Goal: Task Accomplishment & Management: Use online tool/utility

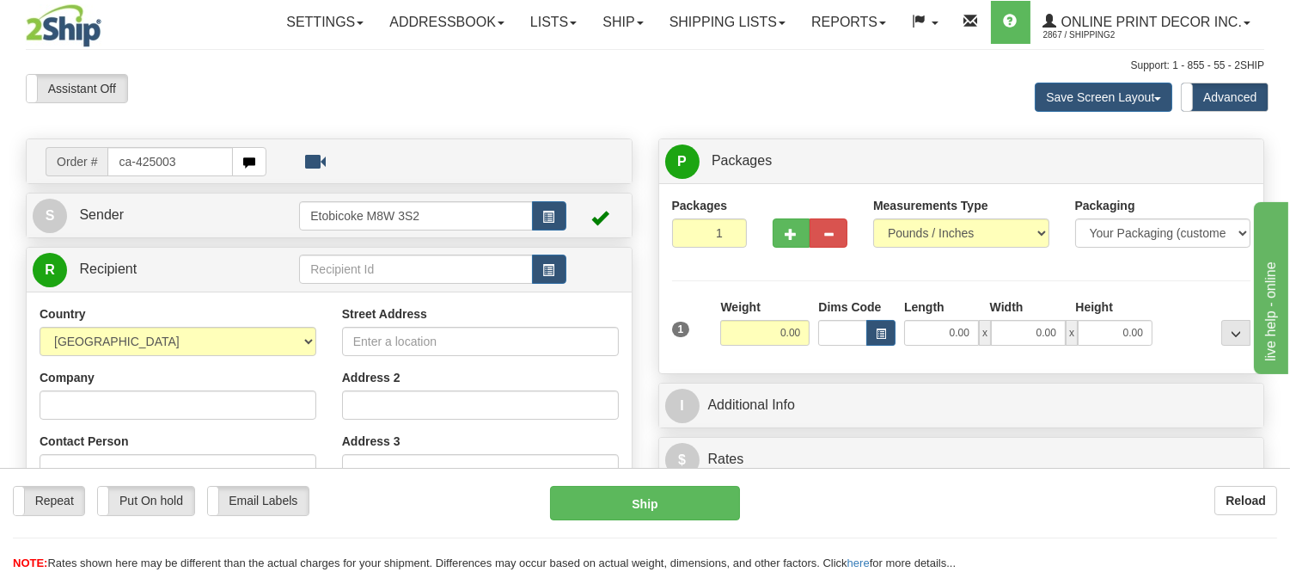
type input "ca-425003"
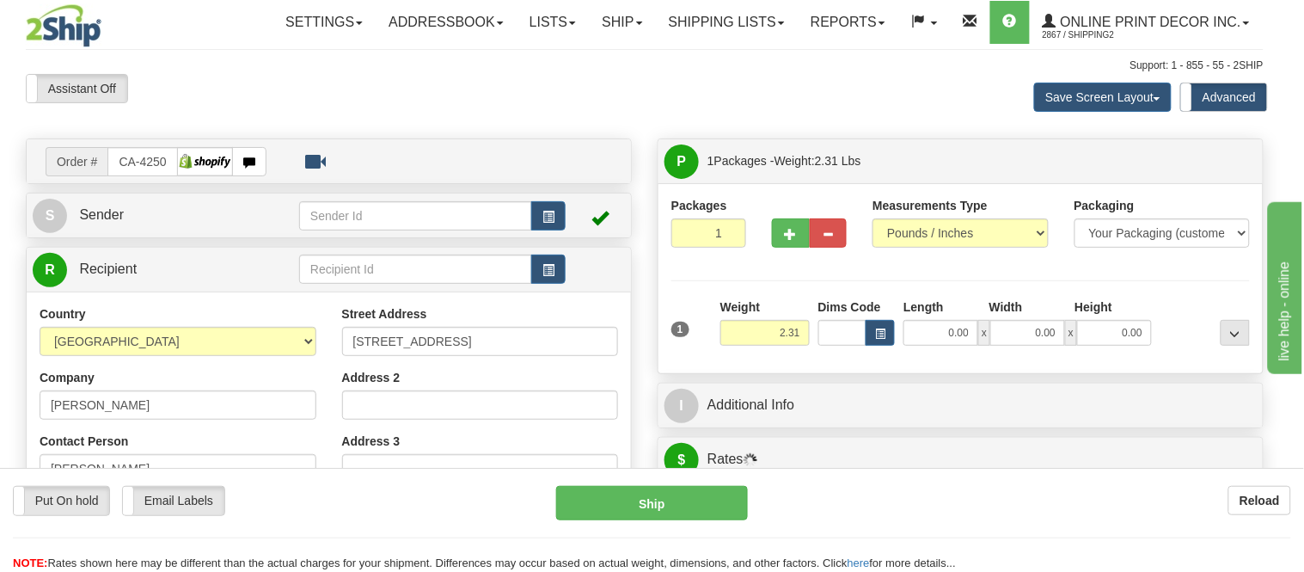
type input "CALGARY"
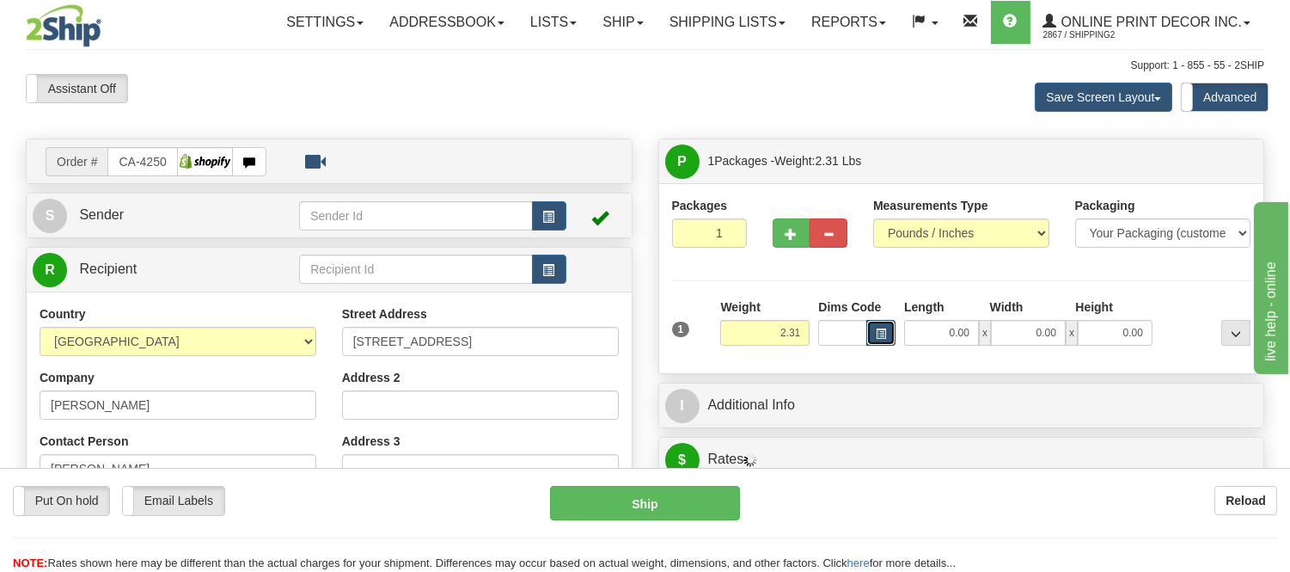
click at [880, 337] on span "button" at bounding box center [881, 333] width 10 height 9
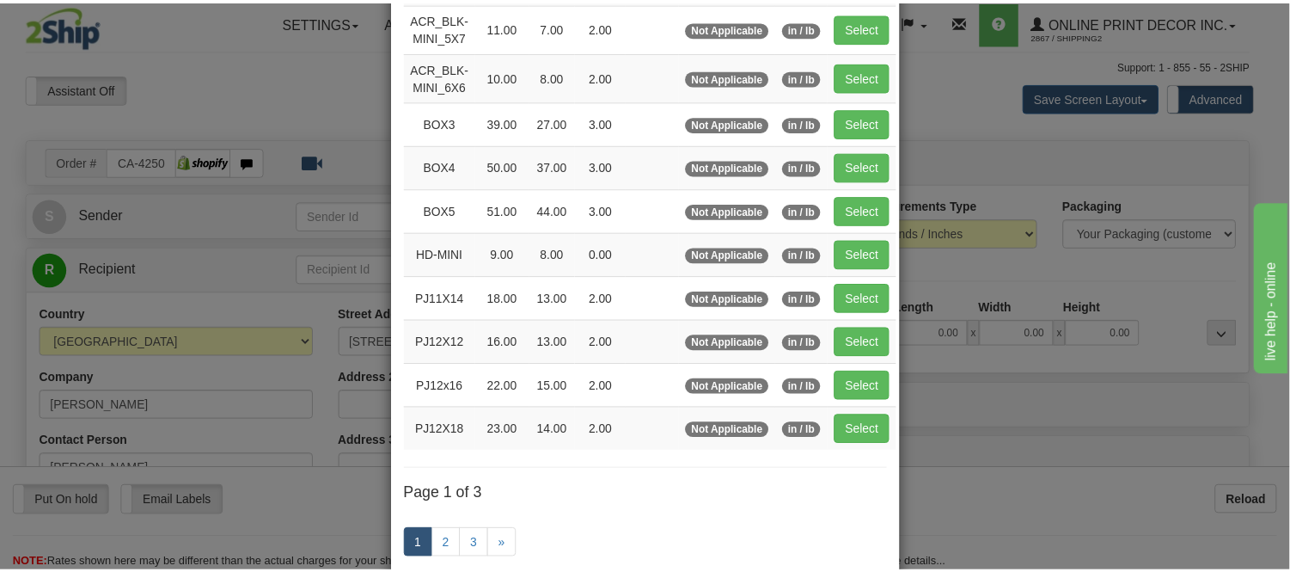
scroll to position [191, 0]
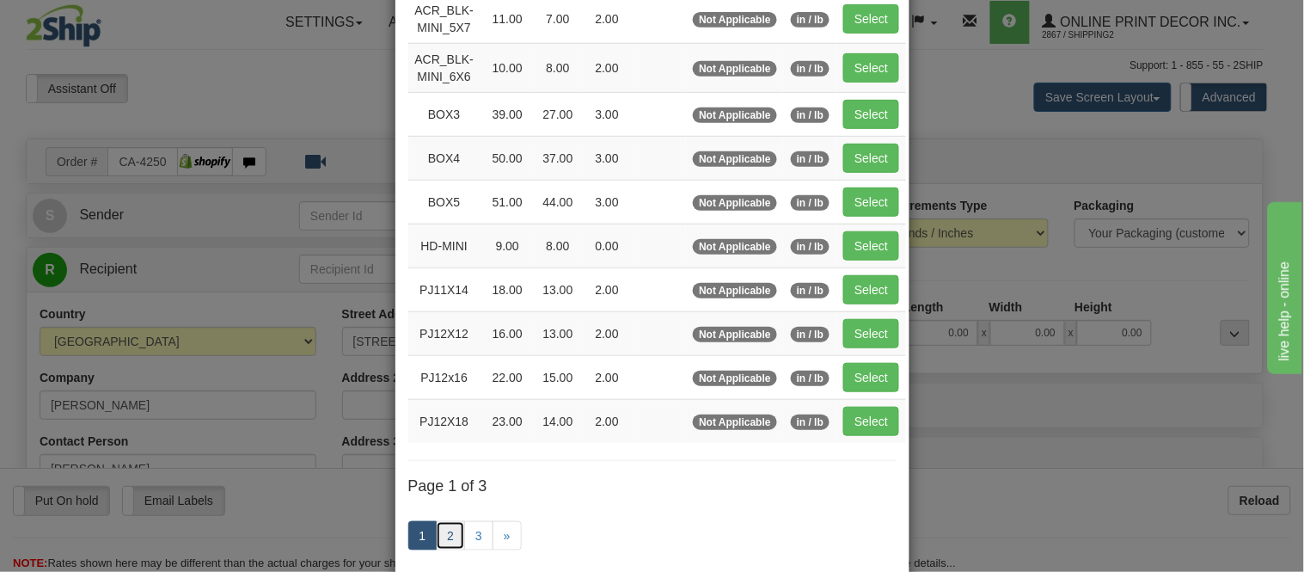
click at [437, 533] on link "2" at bounding box center [450, 535] width 29 height 29
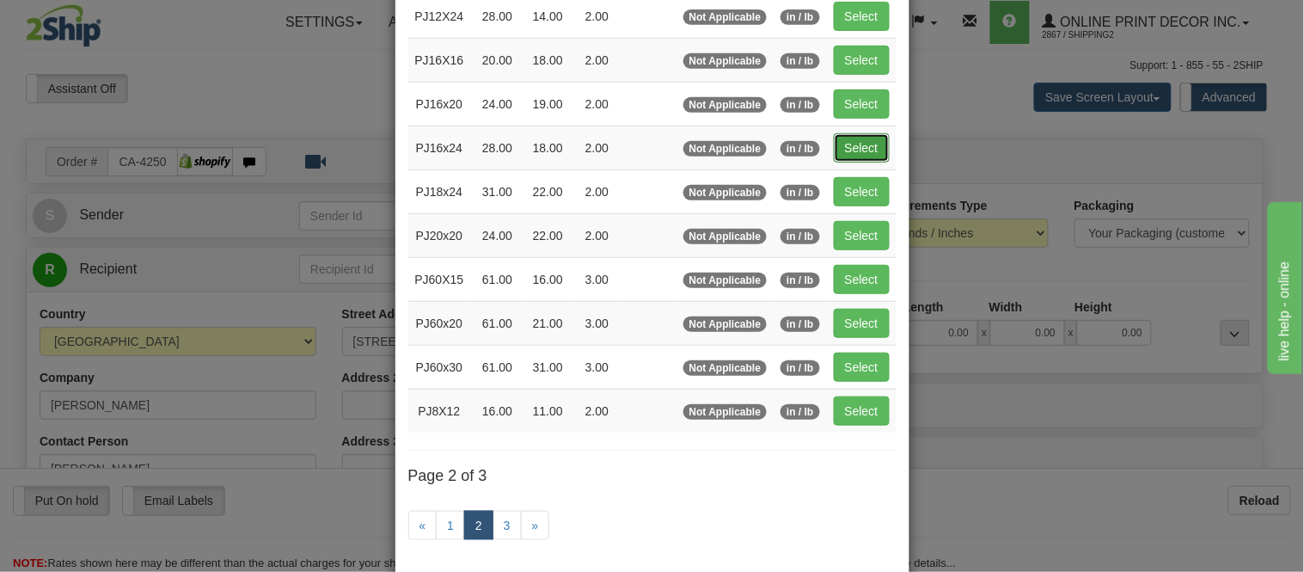
click at [844, 148] on button "Select" at bounding box center [862, 147] width 56 height 29
type input "PJ16x24"
type input "28.00"
type input "18.00"
type input "2.00"
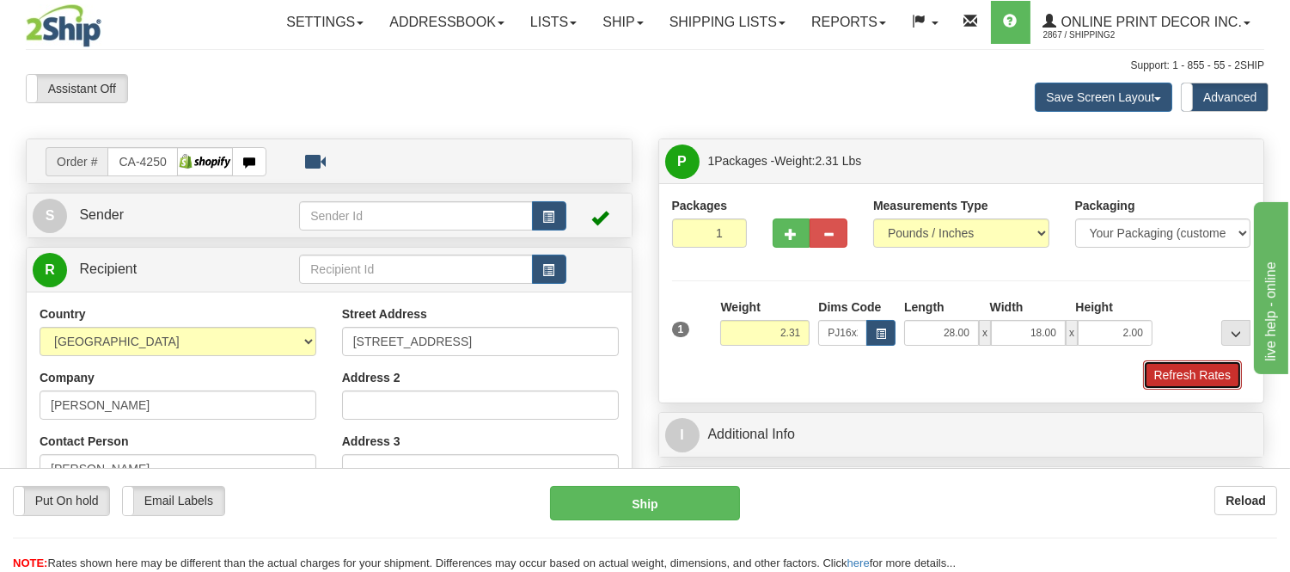
click at [1165, 372] on button "Refresh Rates" at bounding box center [1192, 374] width 99 height 29
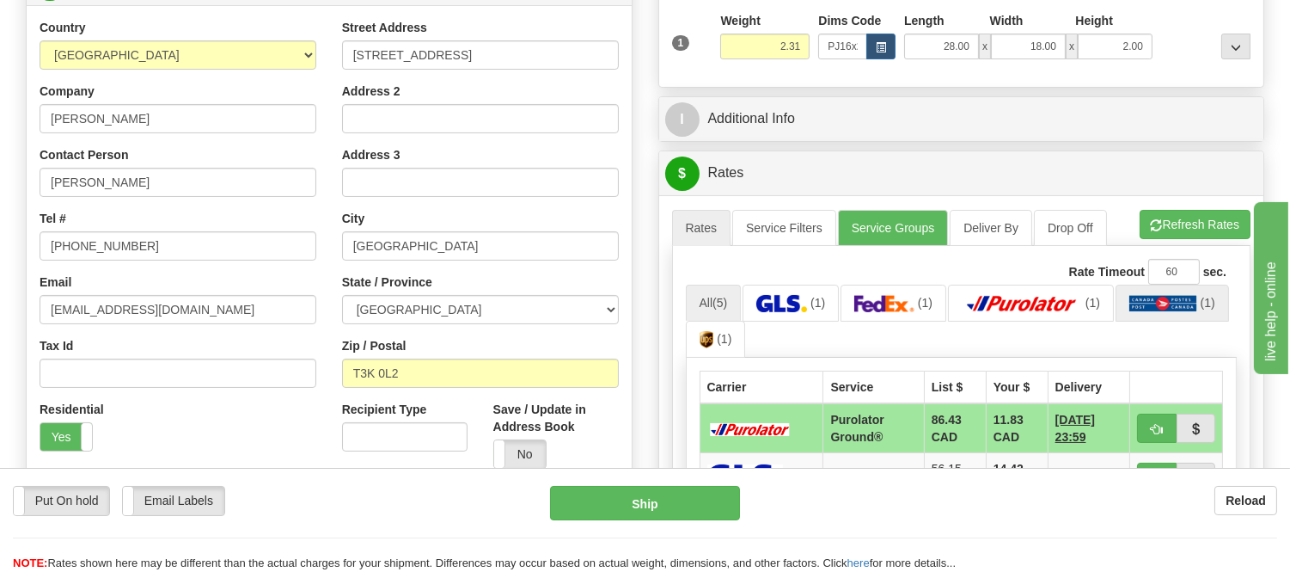
scroll to position [382, 0]
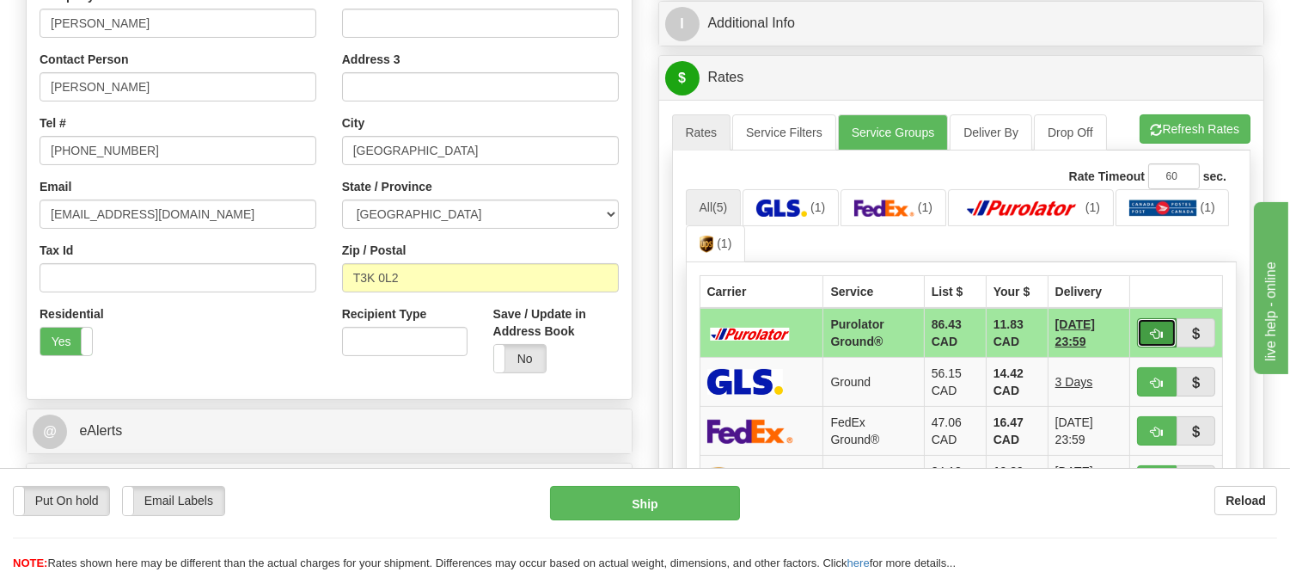
click at [1147, 324] on button "button" at bounding box center [1157, 332] width 40 height 29
type input "260"
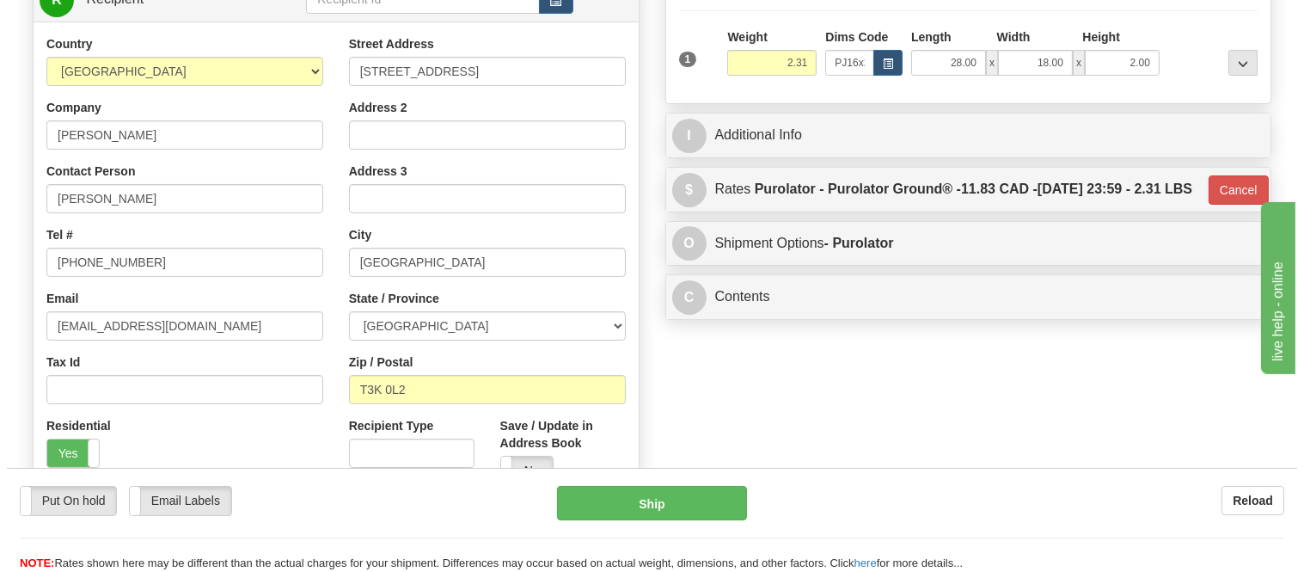
scroll to position [95, 0]
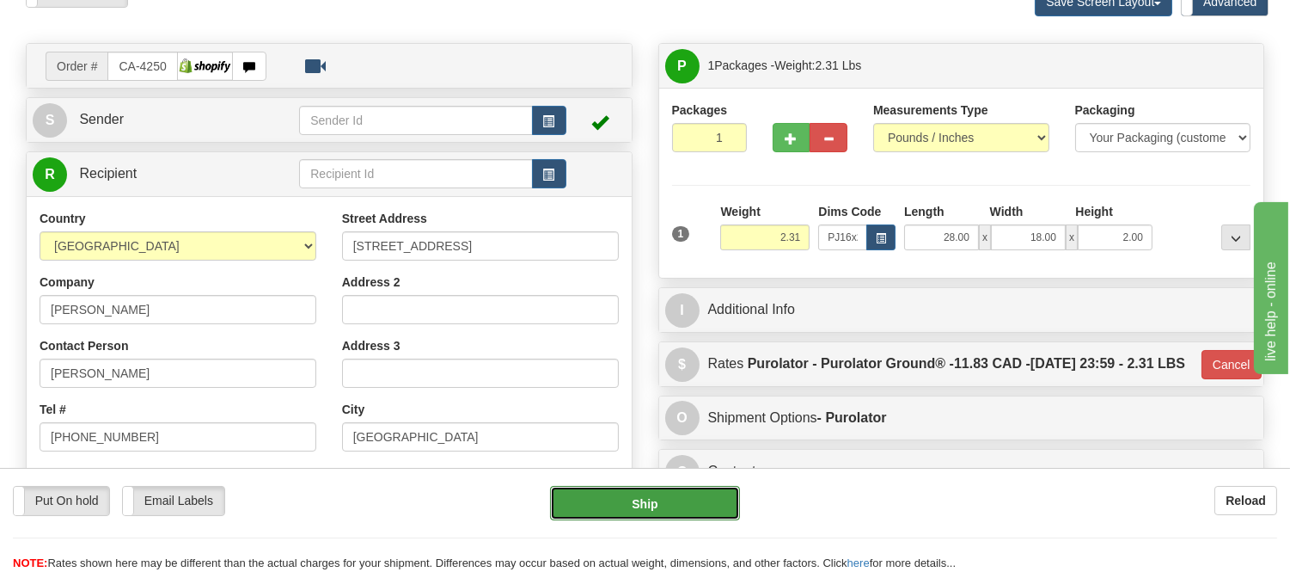
click at [702, 497] on button "Ship" at bounding box center [644, 503] width 189 height 34
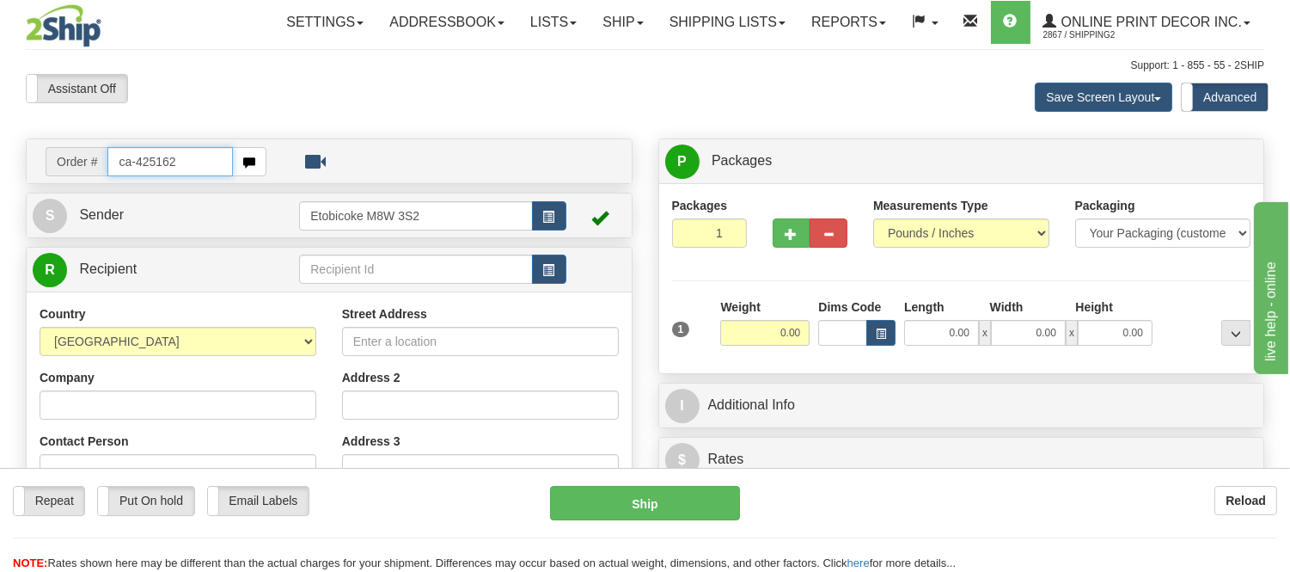
type input "ca-425162"
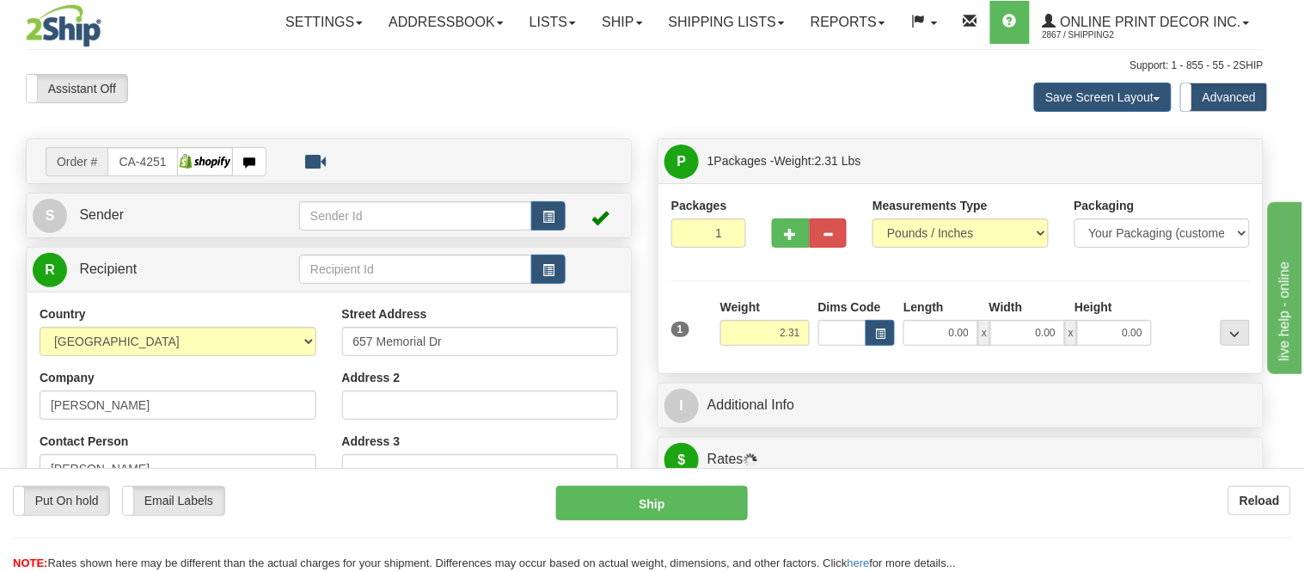
type input "FENWICK"
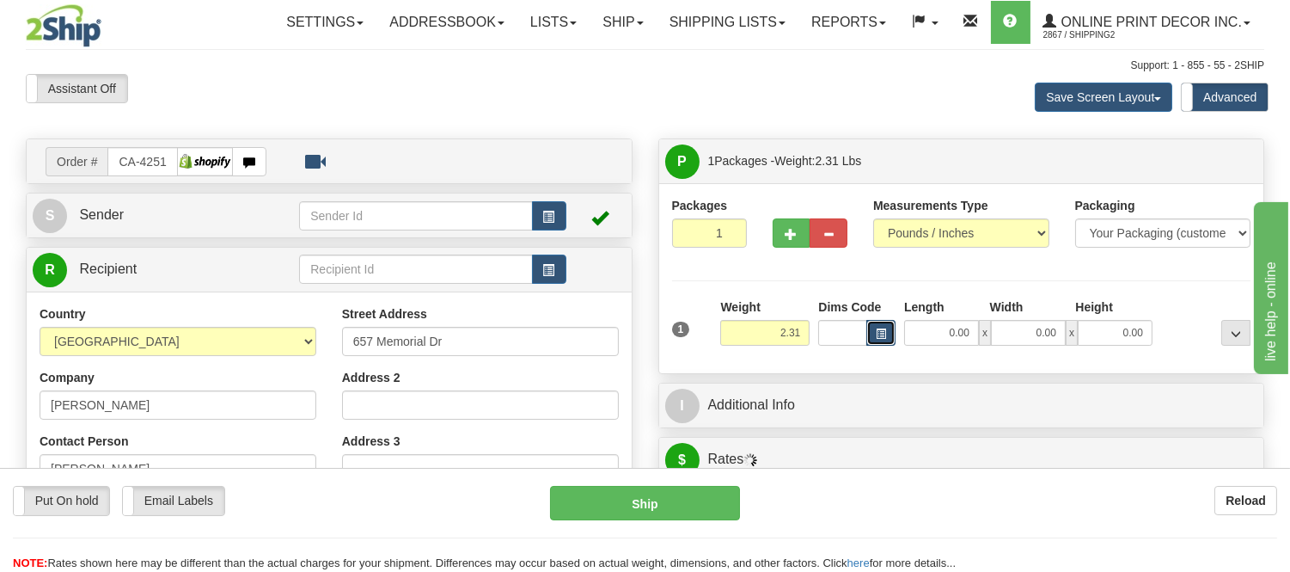
click at [878, 331] on span "button" at bounding box center [881, 333] width 10 height 9
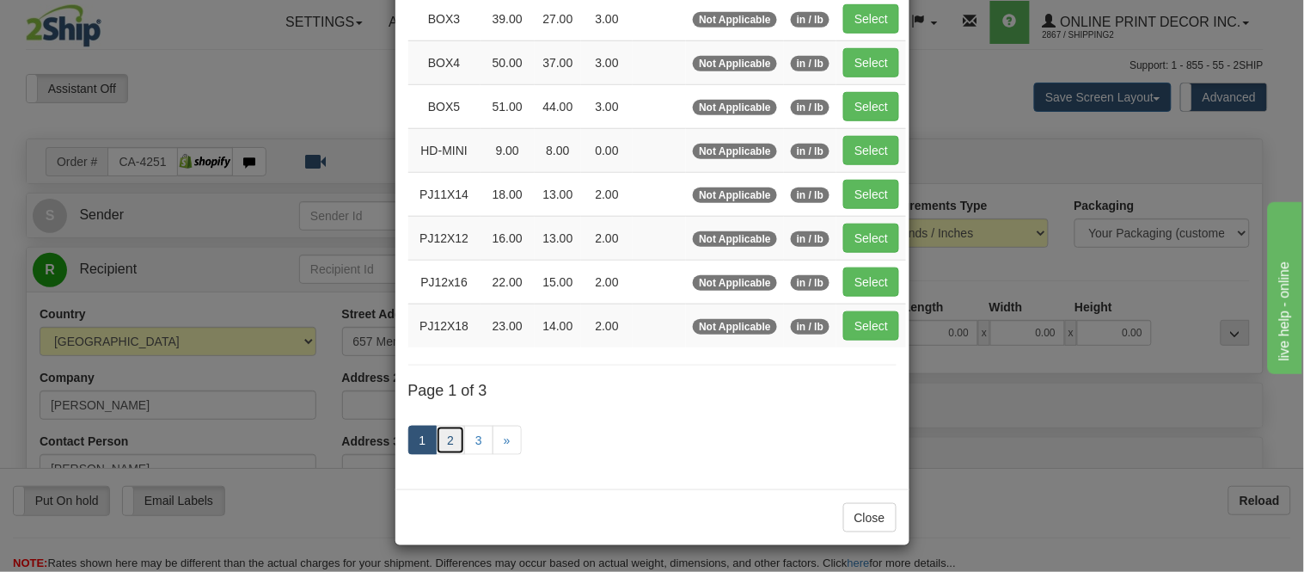
click at [444, 449] on link "2" at bounding box center [450, 439] width 29 height 29
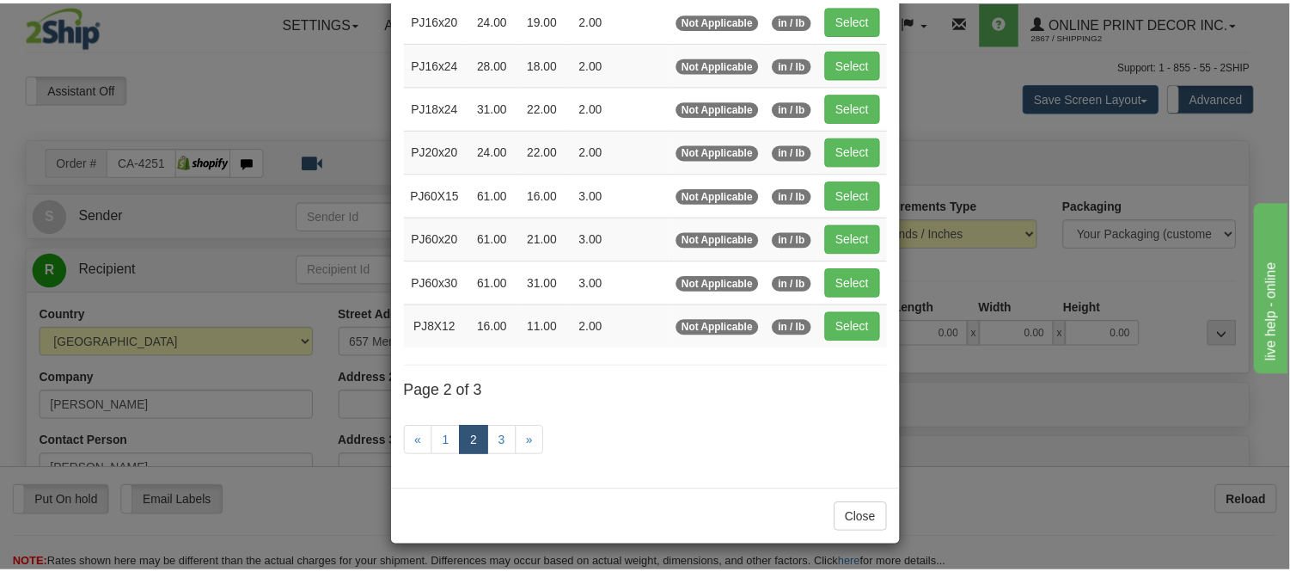
scroll to position [279, 0]
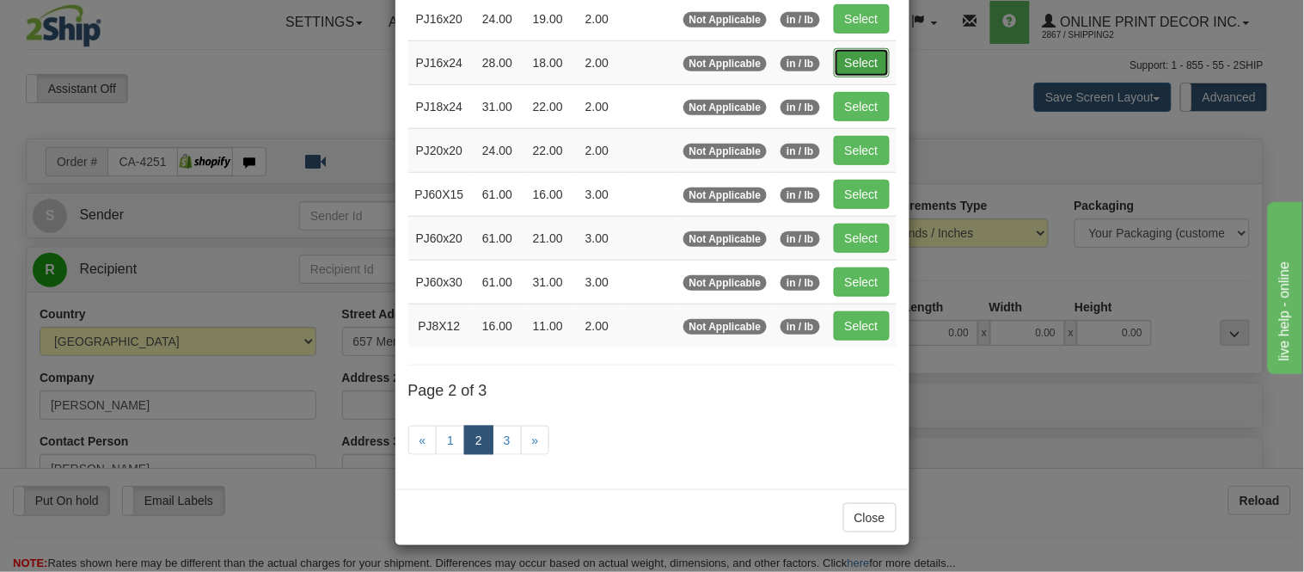
click at [847, 57] on button "Select" at bounding box center [862, 62] width 56 height 29
type input "PJ16x24"
type input "28.00"
type input "18.00"
type input "2.00"
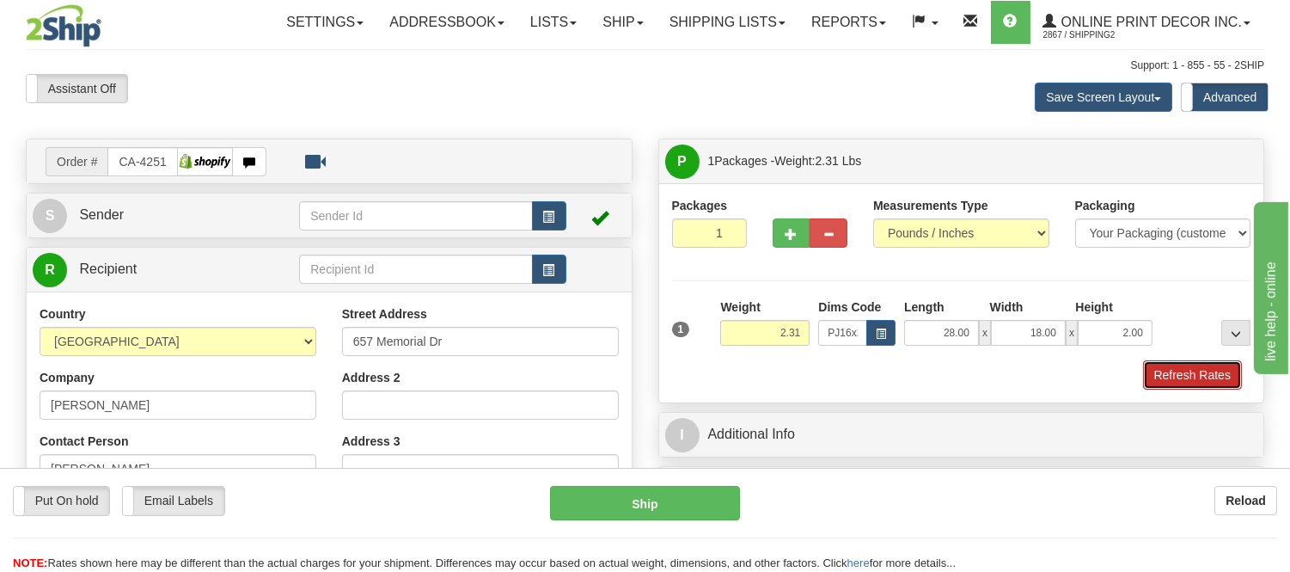
click at [1184, 374] on button "Refresh Rates" at bounding box center [1192, 374] width 99 height 29
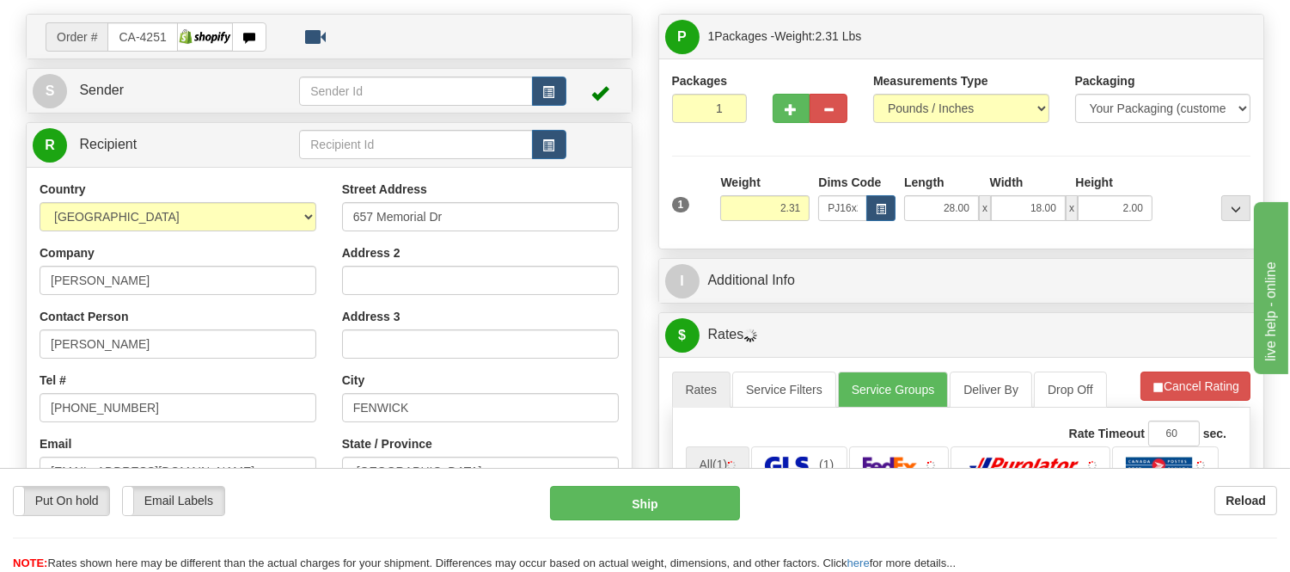
scroll to position [218, 0]
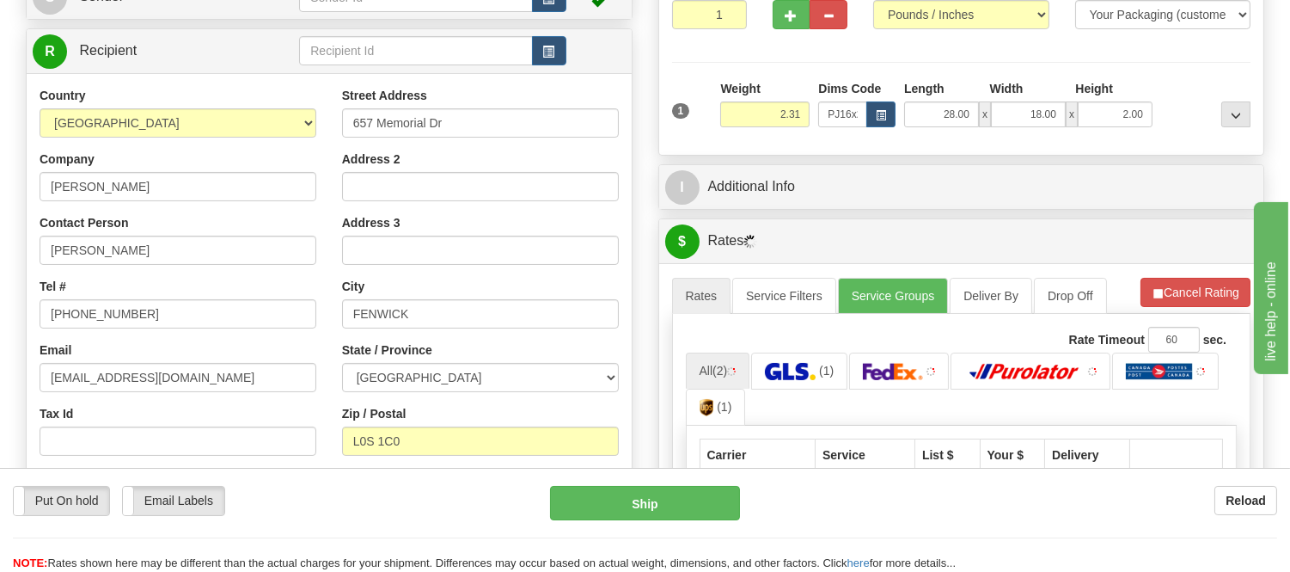
drag, startPoint x: 1303, startPoint y: 193, endPoint x: 112, endPoint y: 5, distance: 1206.0
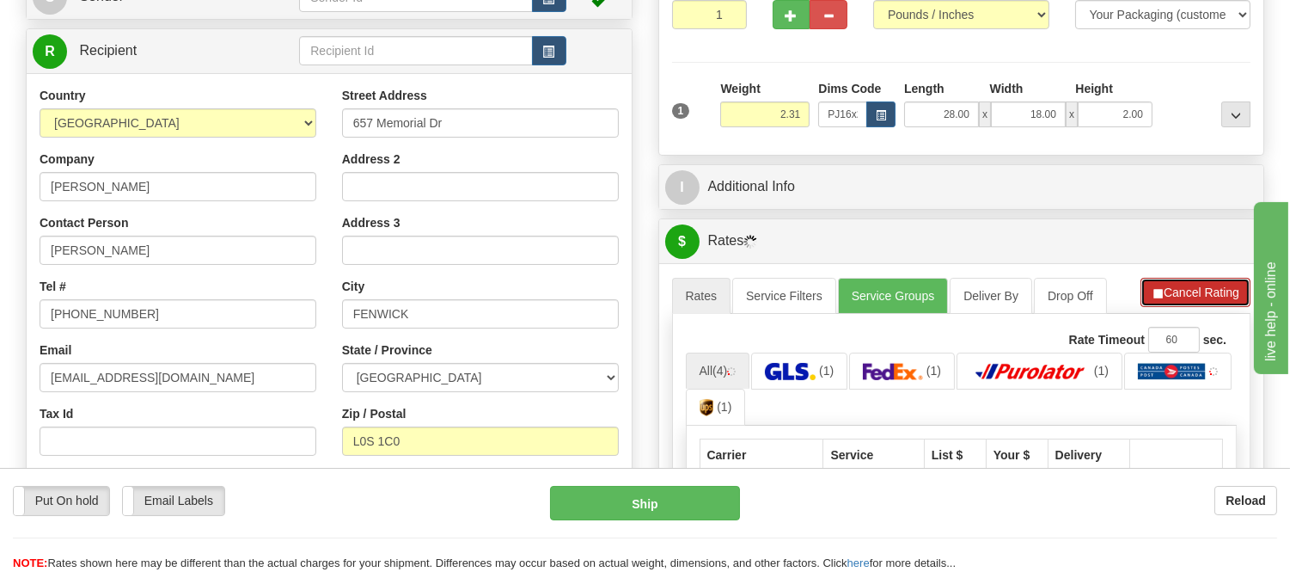
click at [1183, 282] on button "Cancel Rating" at bounding box center [1196, 292] width 110 height 29
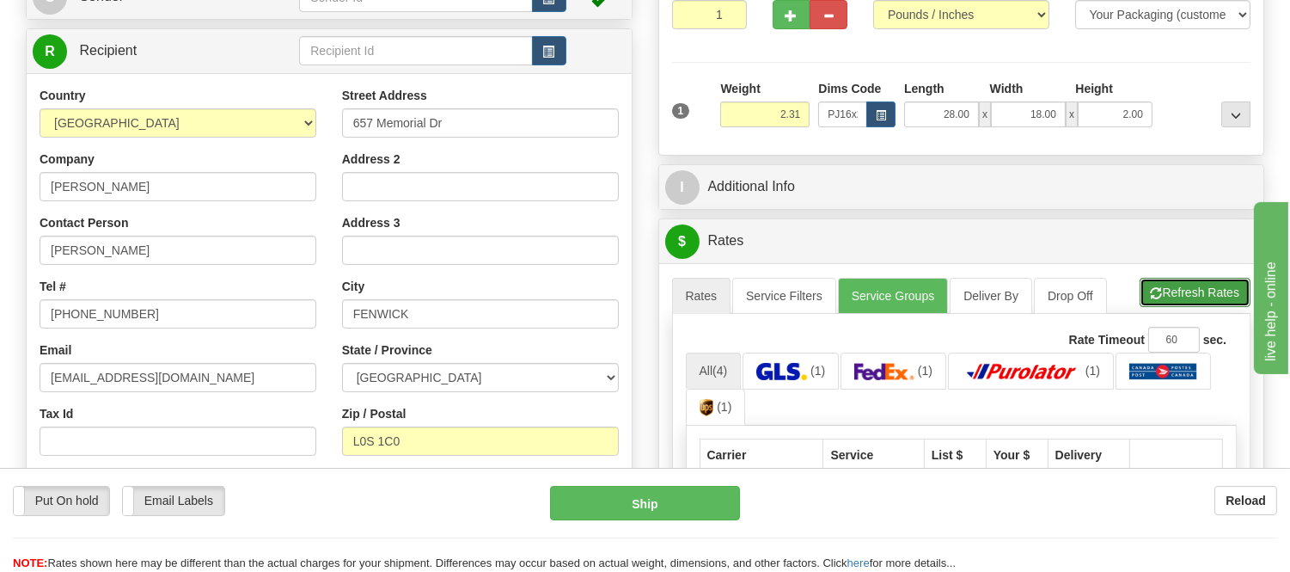
click at [1183, 282] on button "Refresh Rates" at bounding box center [1195, 292] width 111 height 29
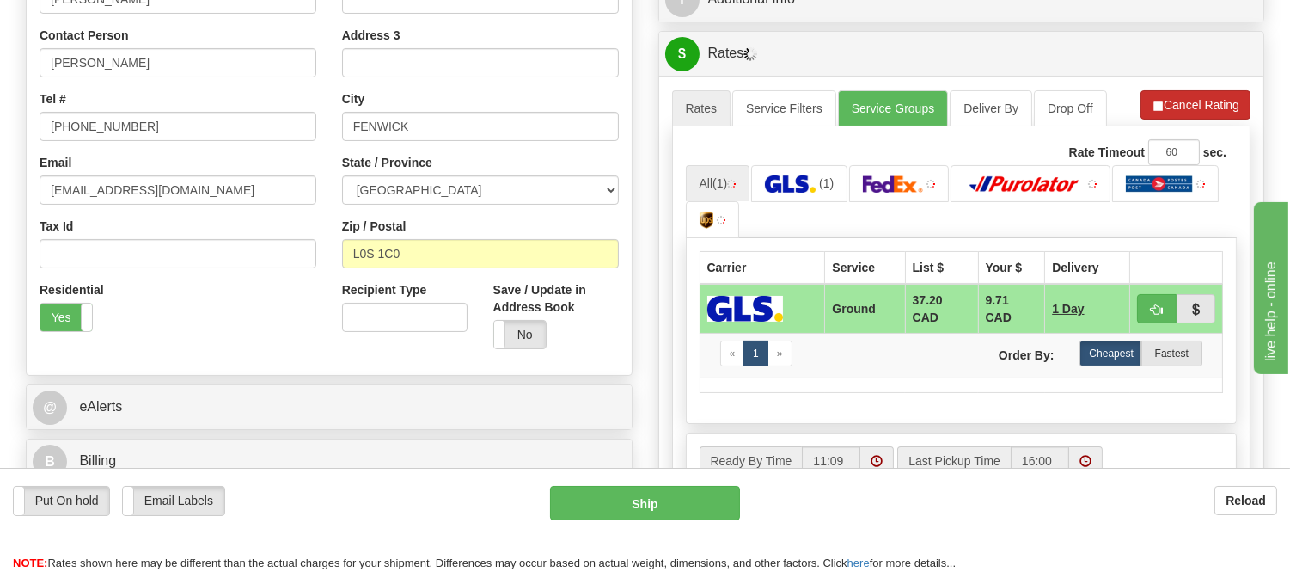
scroll to position [409, 0]
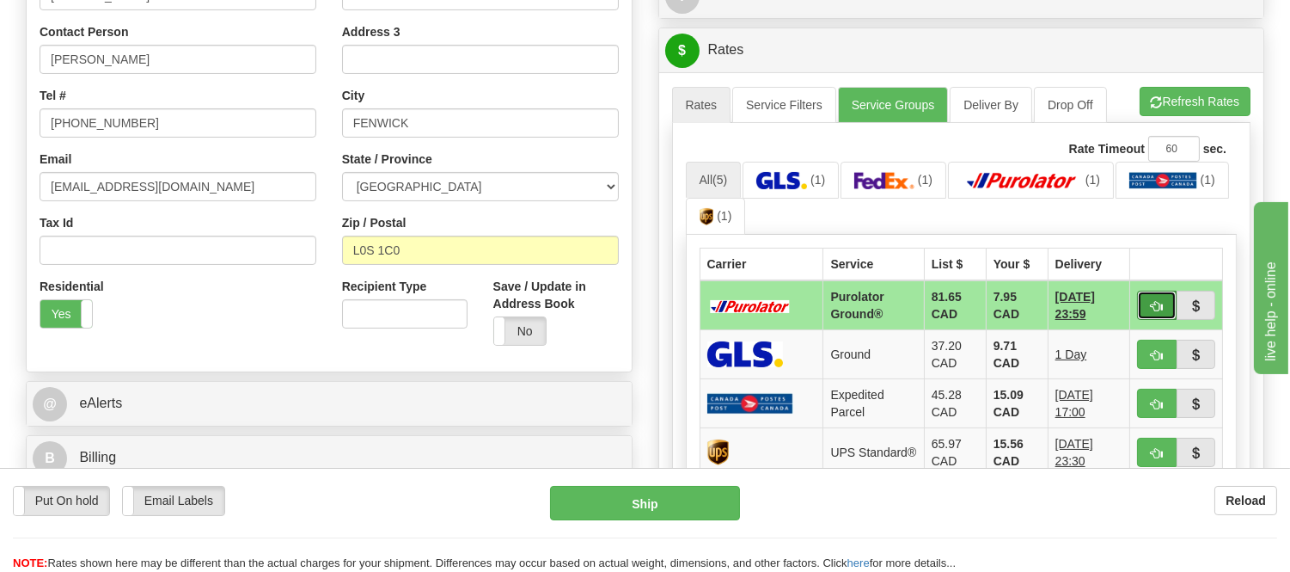
click at [1148, 293] on button "button" at bounding box center [1157, 305] width 40 height 29
type input "260"
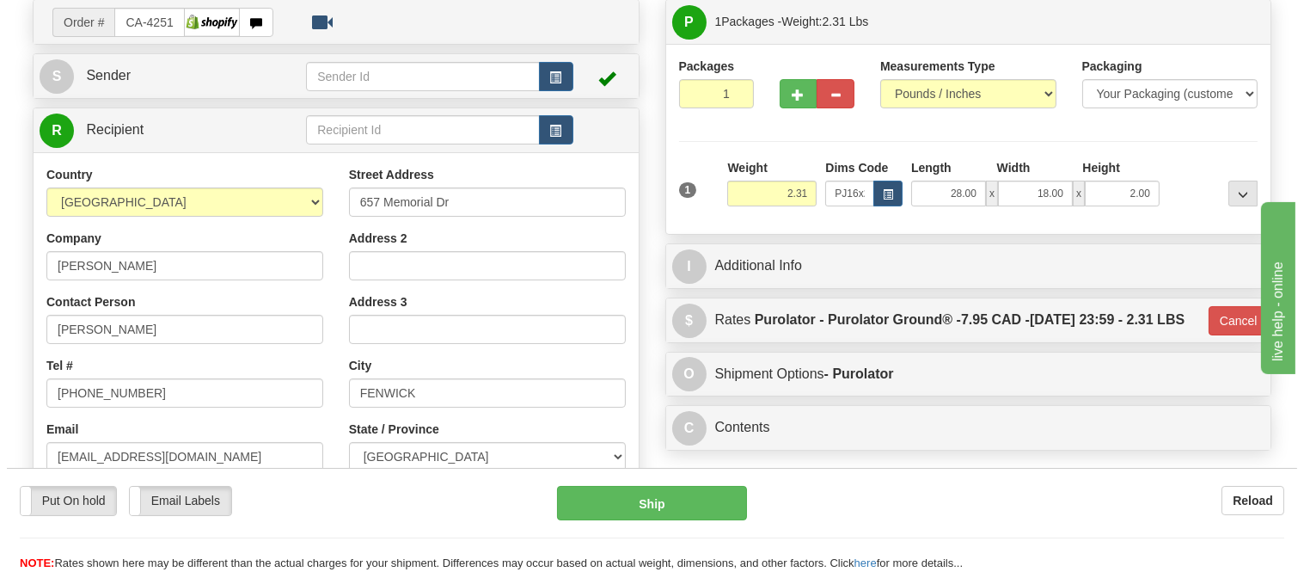
scroll to position [123, 0]
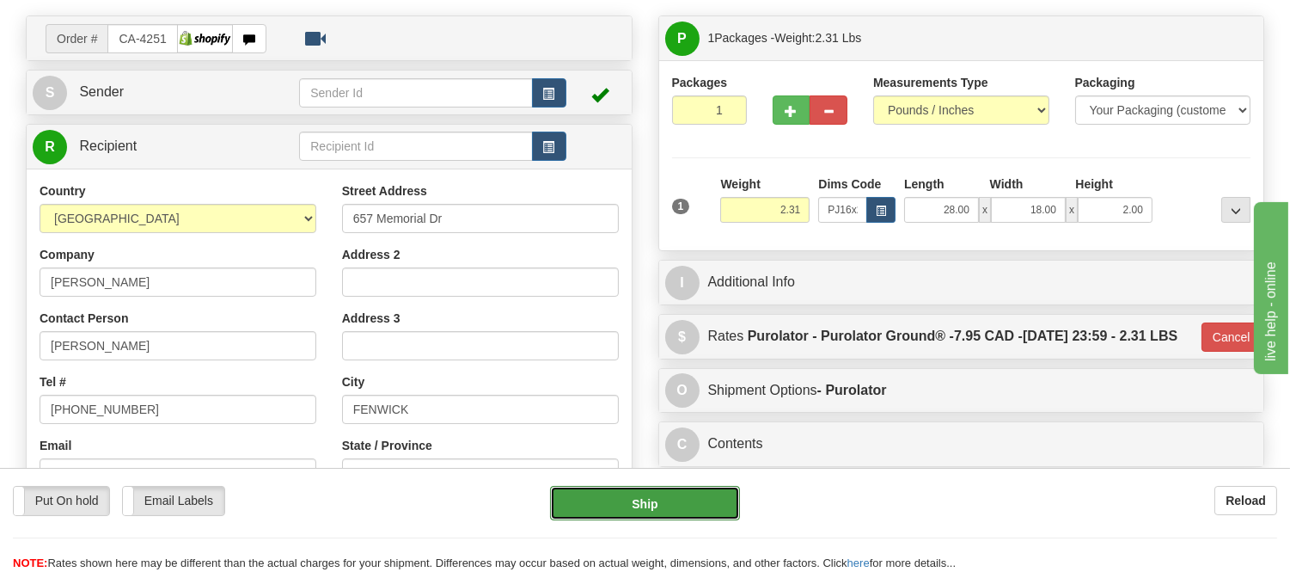
click at [662, 488] on button "Ship" at bounding box center [644, 503] width 189 height 34
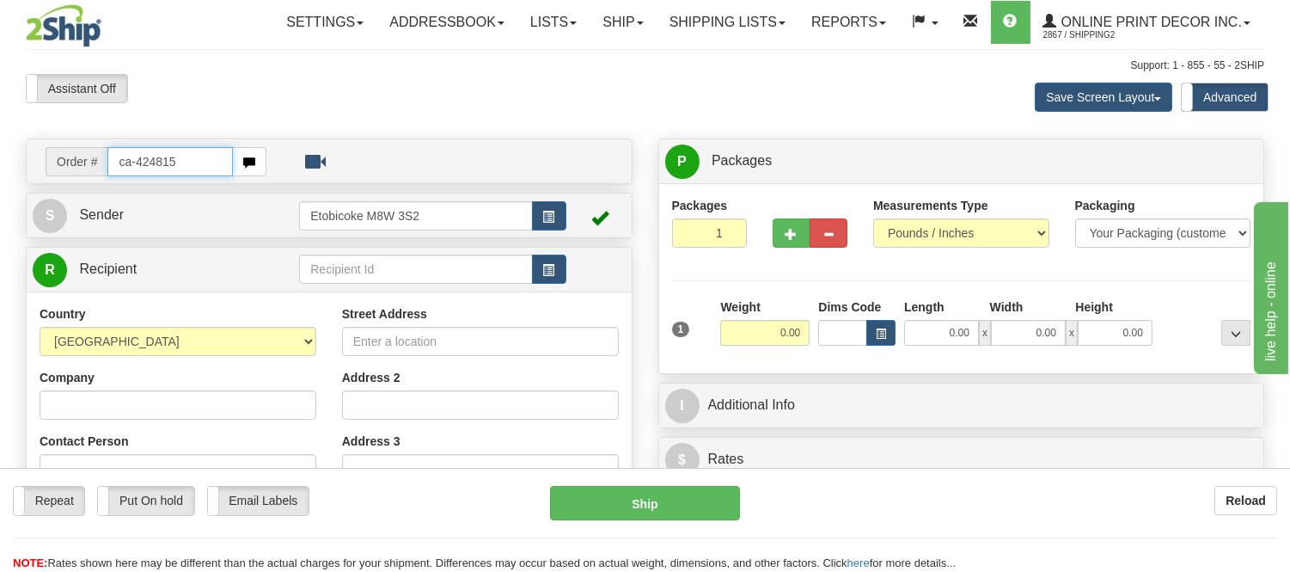
type input "ca-424815"
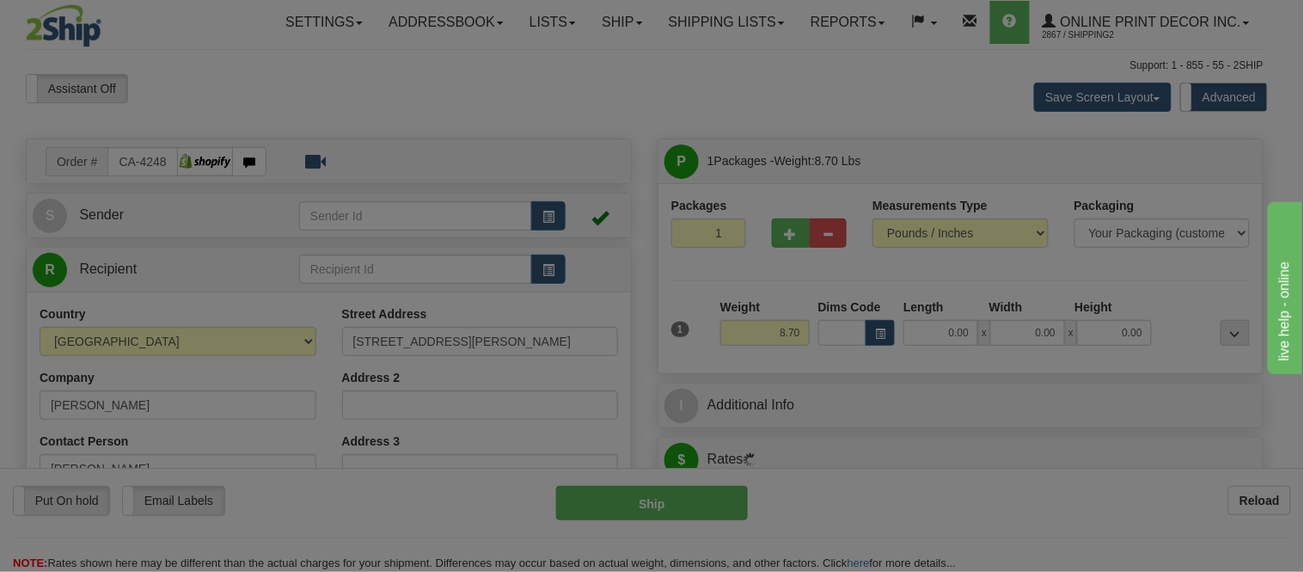
type input "EDMONTON"
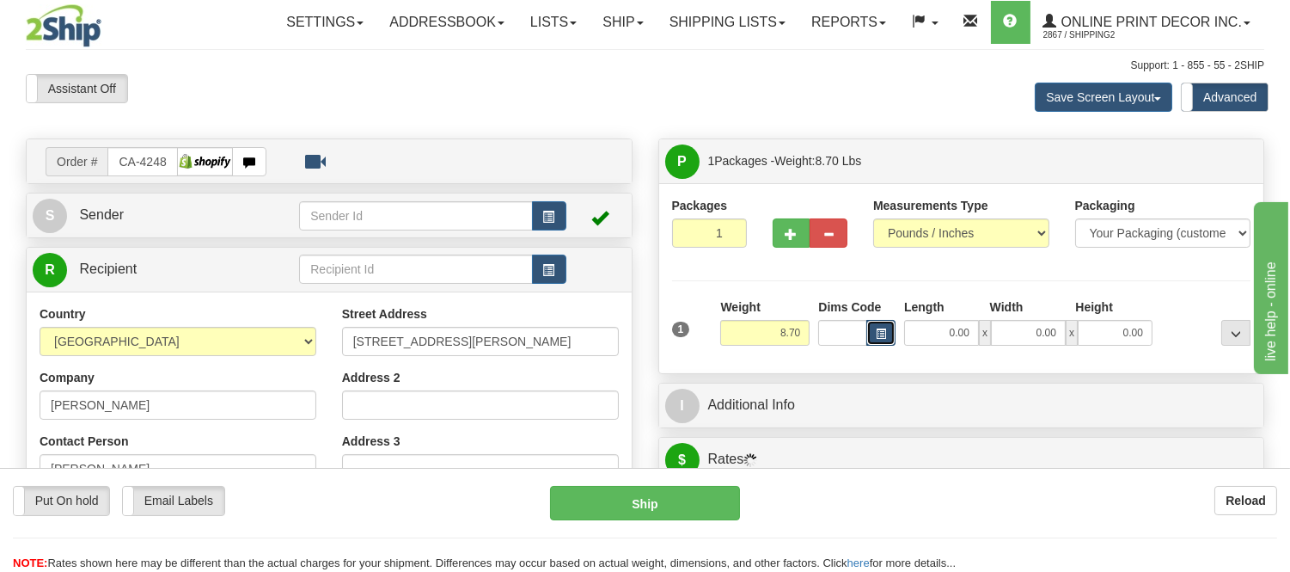
click at [888, 333] on button "button" at bounding box center [880, 333] width 29 height 26
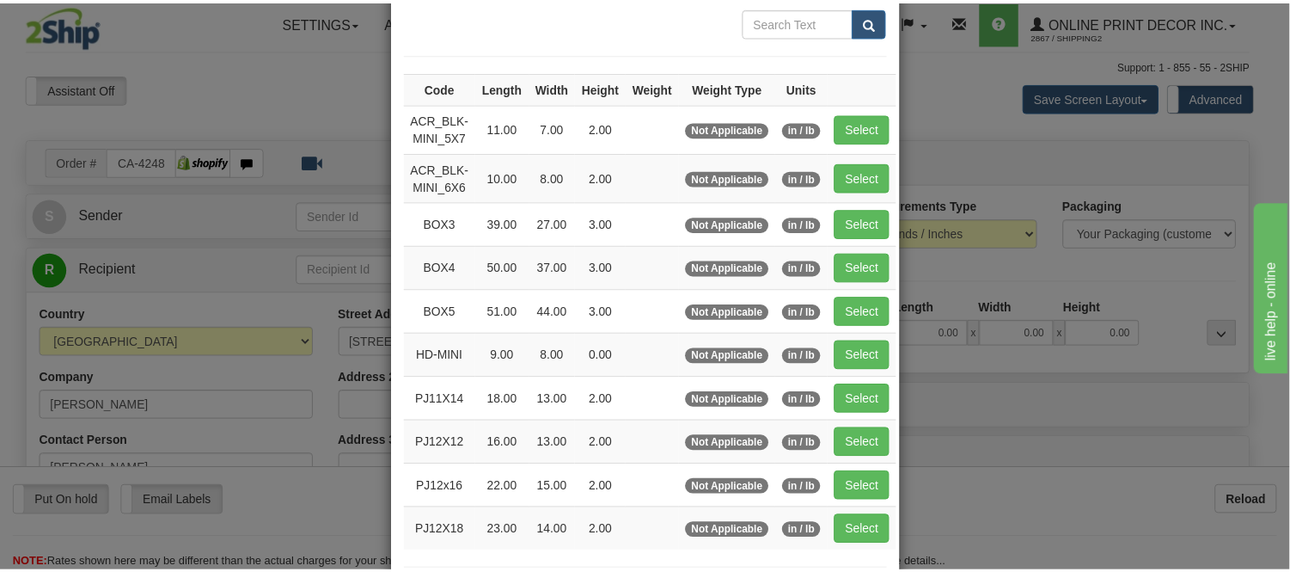
scroll to position [191, 0]
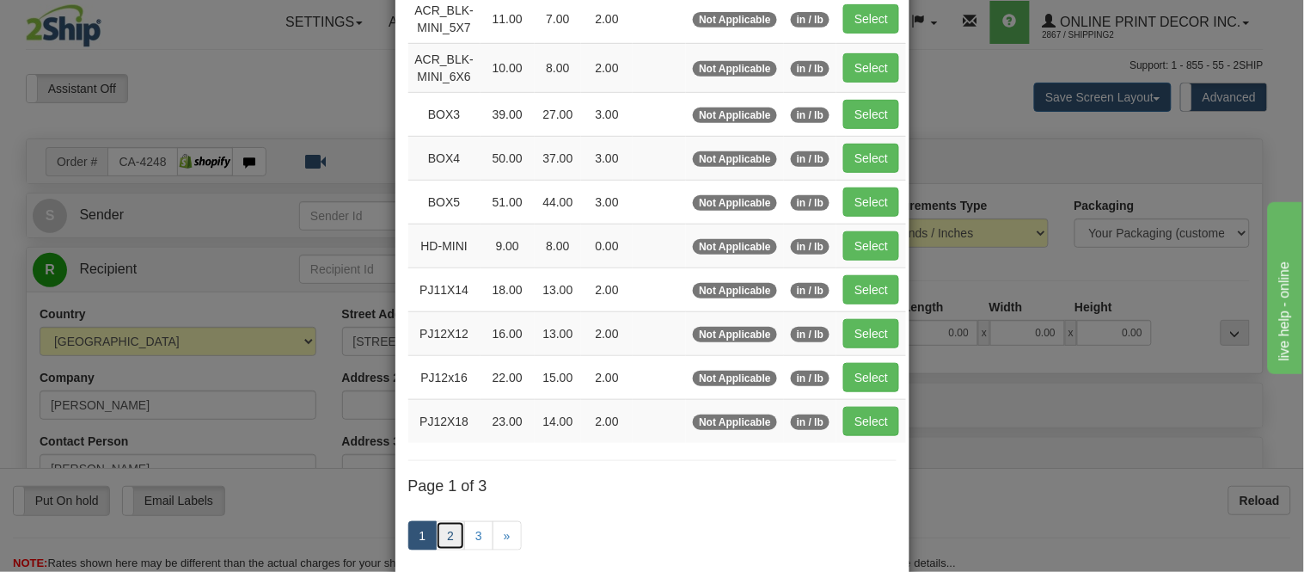
click at [445, 539] on link "2" at bounding box center [450, 535] width 29 height 29
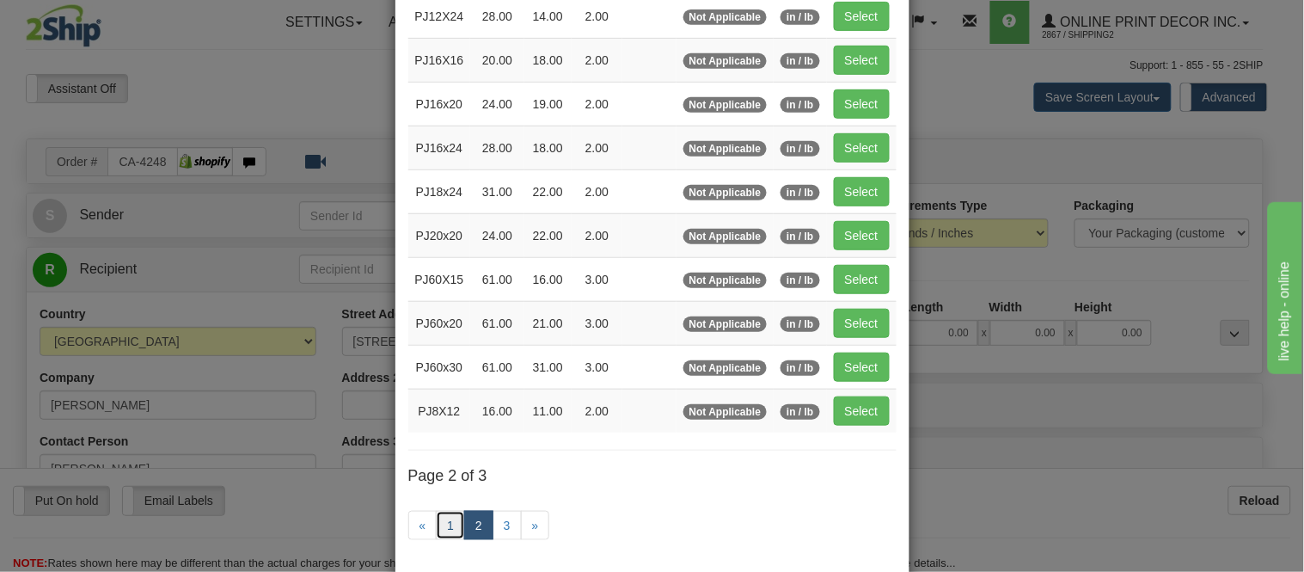
click at [445, 538] on link "1" at bounding box center [450, 525] width 29 height 29
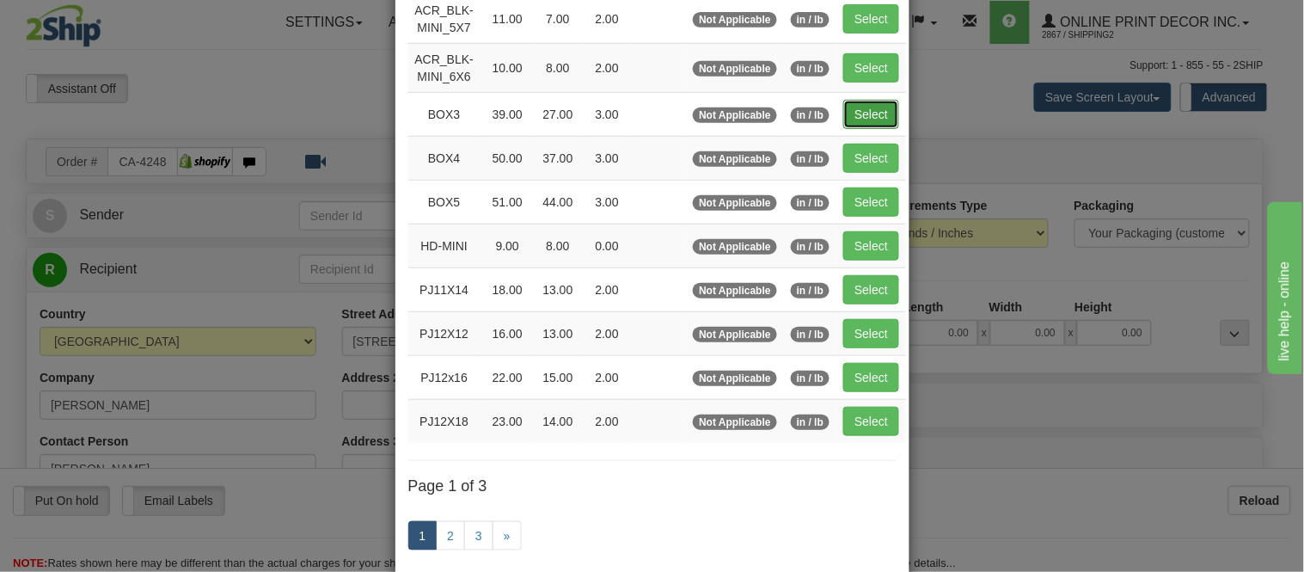
click at [855, 108] on button "Select" at bounding box center [871, 114] width 56 height 29
type input "BOX3"
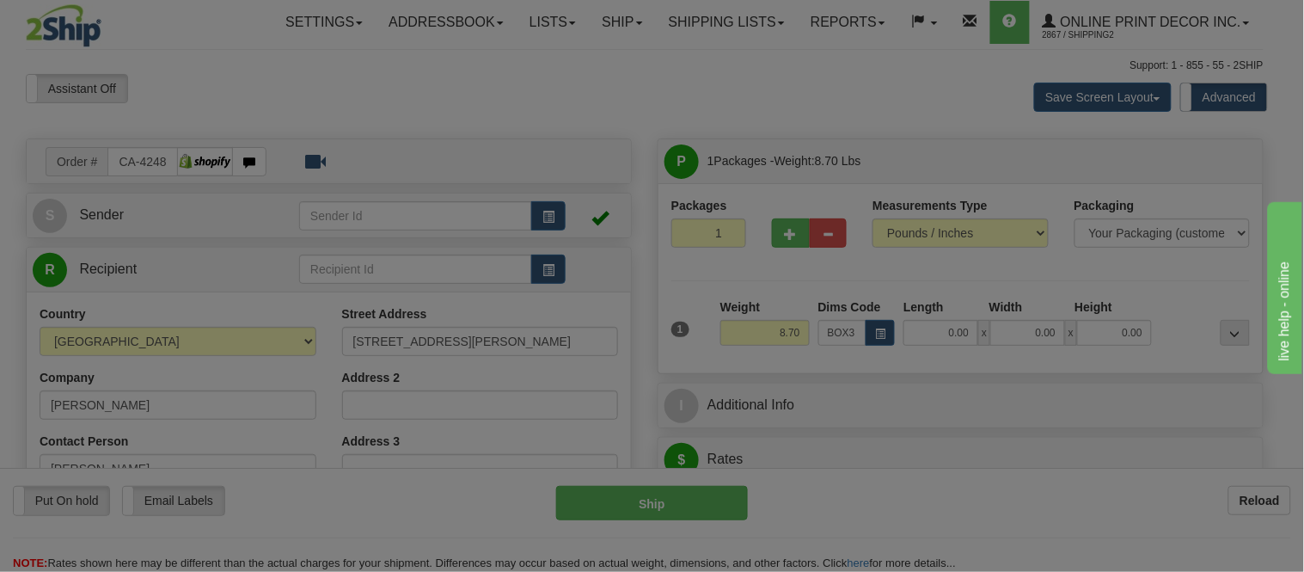
type input "39.00"
type input "27.00"
type input "3.00"
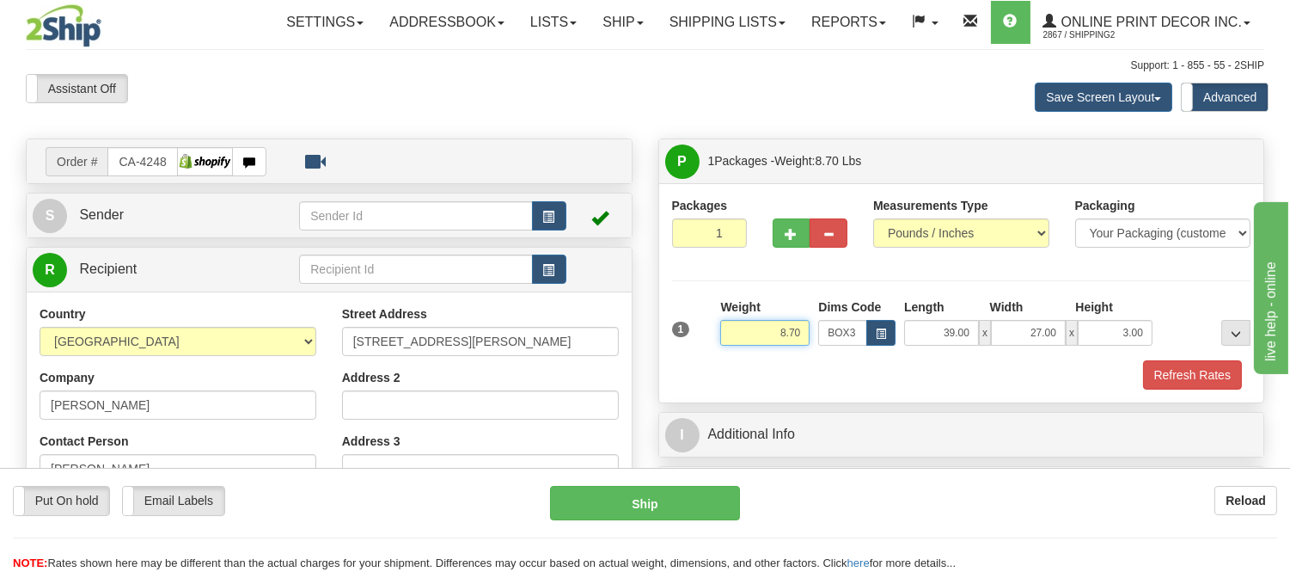
drag, startPoint x: 801, startPoint y: 332, endPoint x: 737, endPoint y: 327, distance: 64.7
click at [737, 327] on input "8.70" at bounding box center [764, 333] width 89 height 26
type input "14.98"
click at [795, 242] on button "button" at bounding box center [792, 232] width 38 height 29
radio input "true"
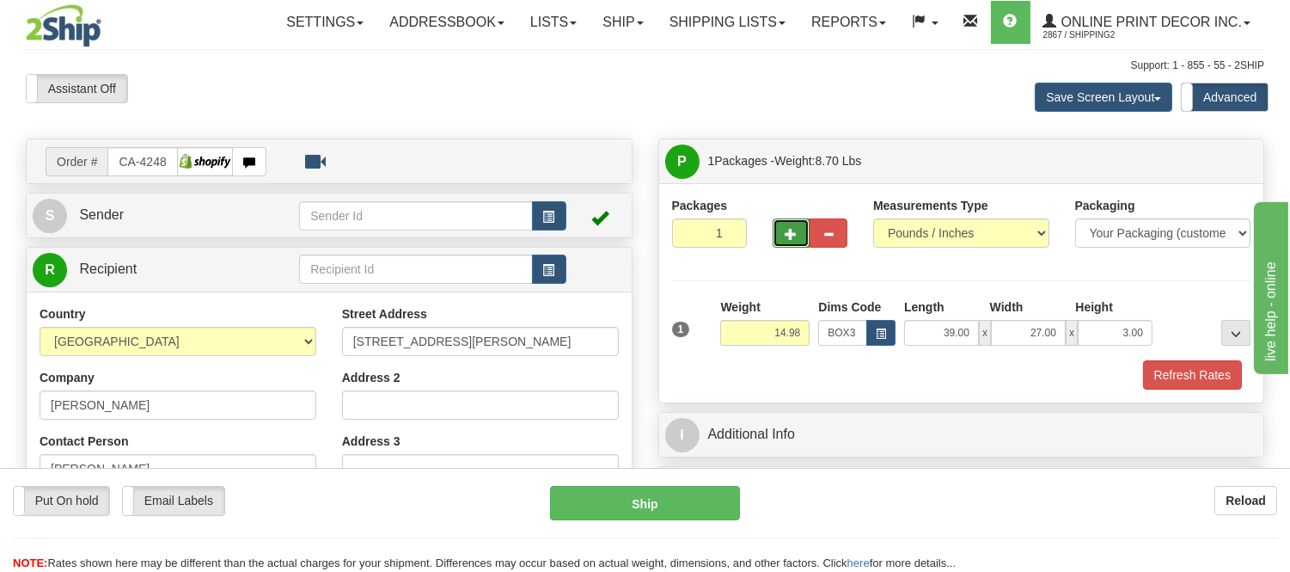
type input "2"
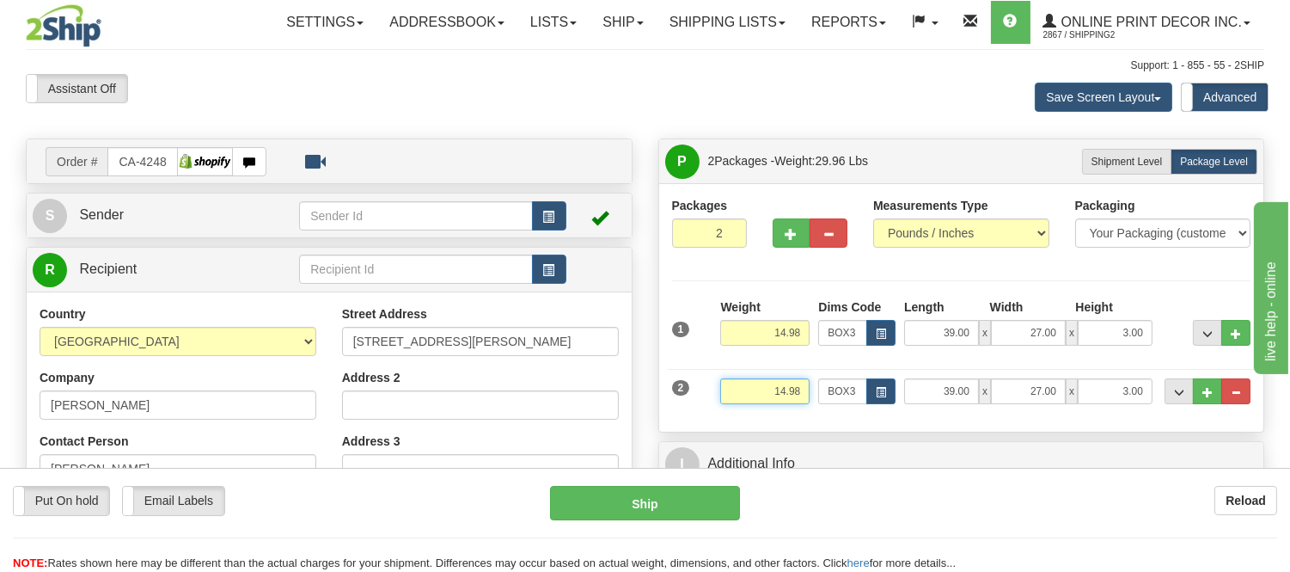
drag, startPoint x: 803, startPoint y: 392, endPoint x: 750, endPoint y: 405, distance: 54.0
click at [750, 404] on input "14.98" at bounding box center [764, 391] width 89 height 26
drag, startPoint x: 802, startPoint y: 389, endPoint x: 762, endPoint y: 391, distance: 39.6
click at [762, 391] on input "6.98" at bounding box center [764, 391] width 89 height 26
type input "7"
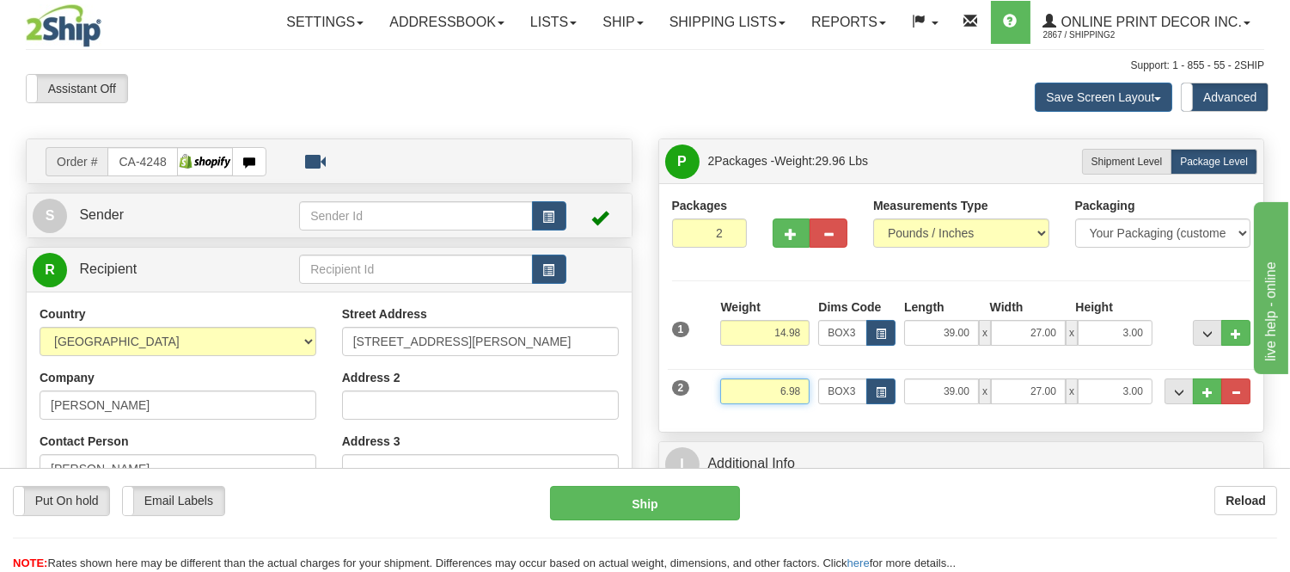
type input "6.98"
click at [785, 335] on input "14.98" at bounding box center [764, 333] width 89 height 26
type input "15.98"
click at [785, 389] on input "6.98" at bounding box center [764, 391] width 89 height 26
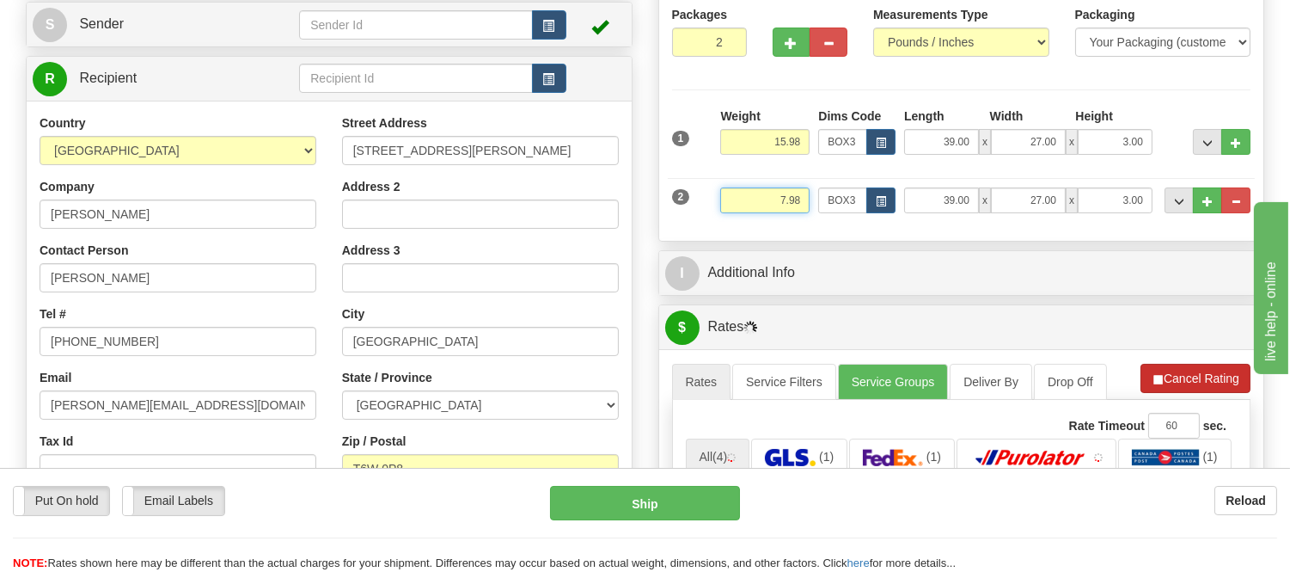
type input "7.98"
click at [1178, 385] on button "Cancel Rating" at bounding box center [1196, 378] width 110 height 29
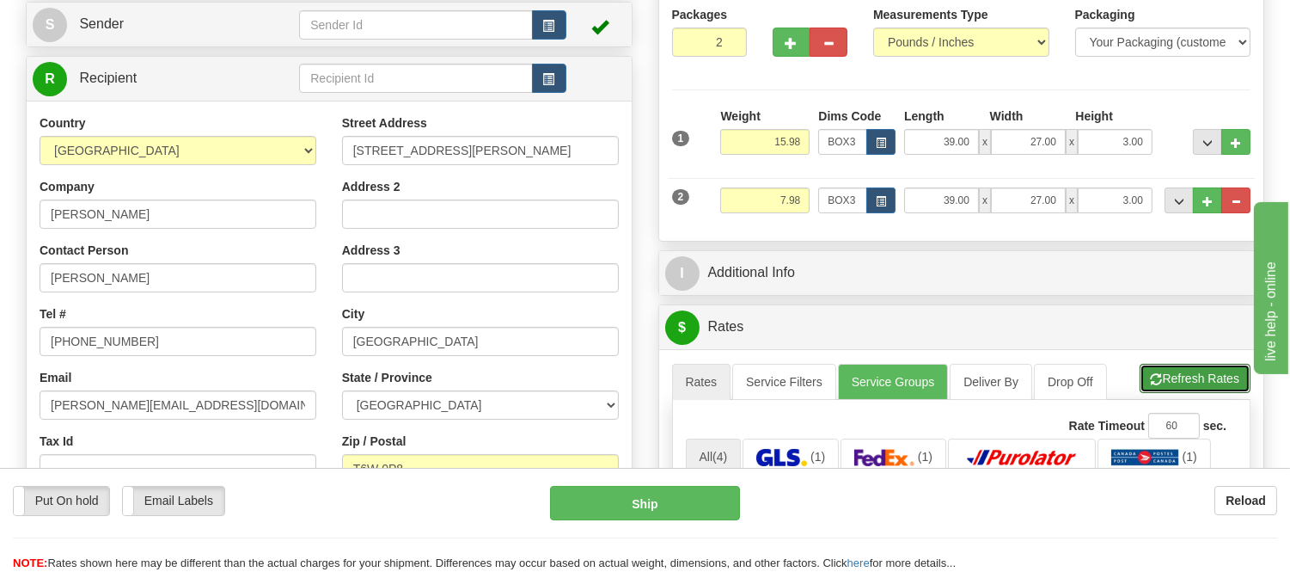
click at [1178, 385] on button "Refresh Rates" at bounding box center [1195, 378] width 111 height 29
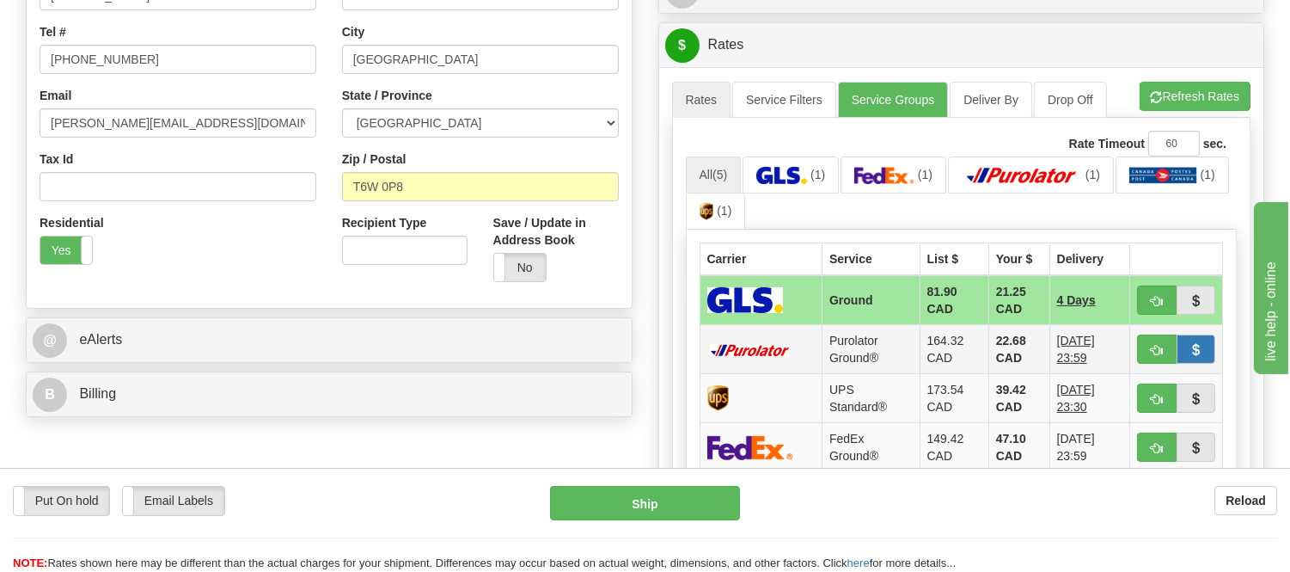
scroll to position [477, 0]
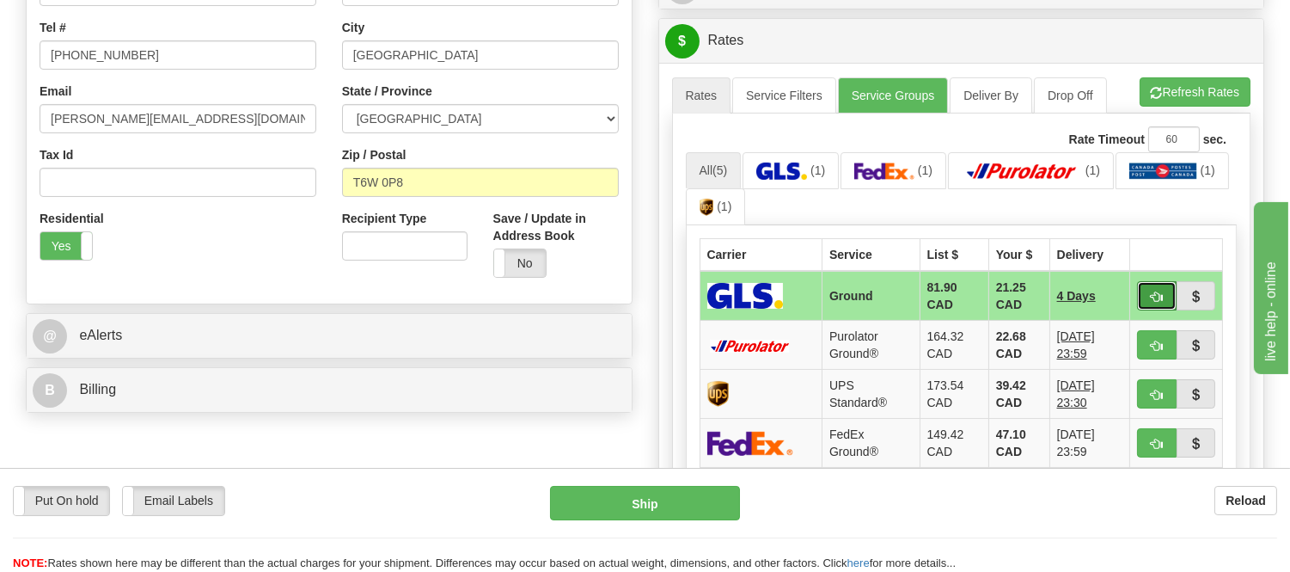
click at [1156, 287] on button "button" at bounding box center [1157, 295] width 40 height 29
type input "1"
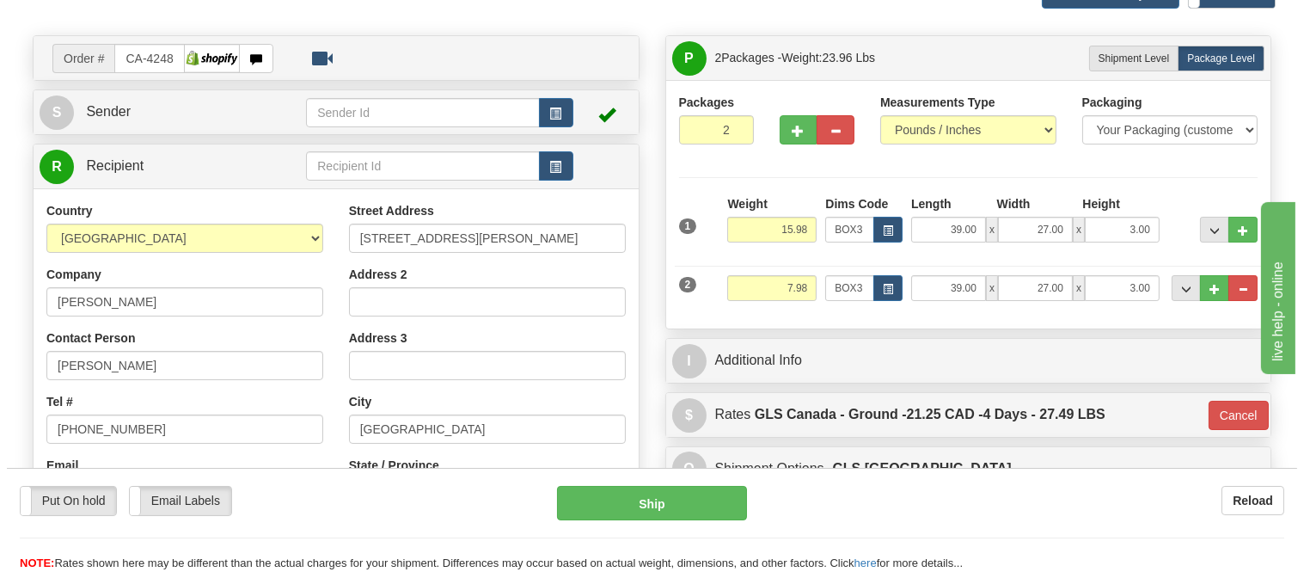
scroll to position [95, 0]
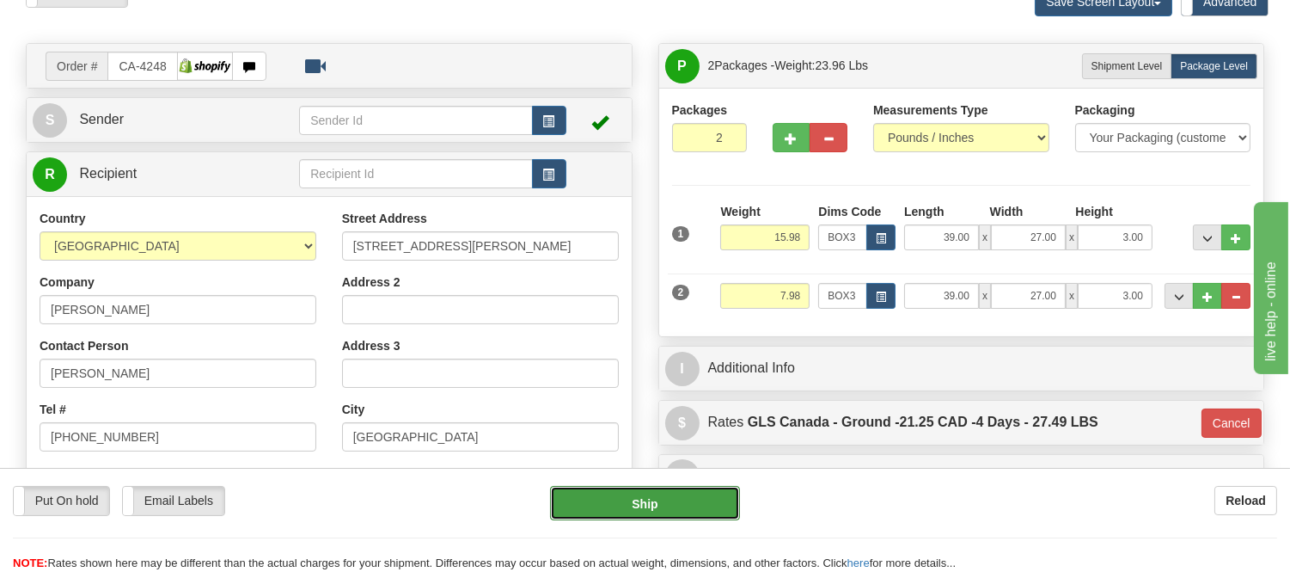
click at [707, 493] on button "Ship" at bounding box center [644, 503] width 189 height 34
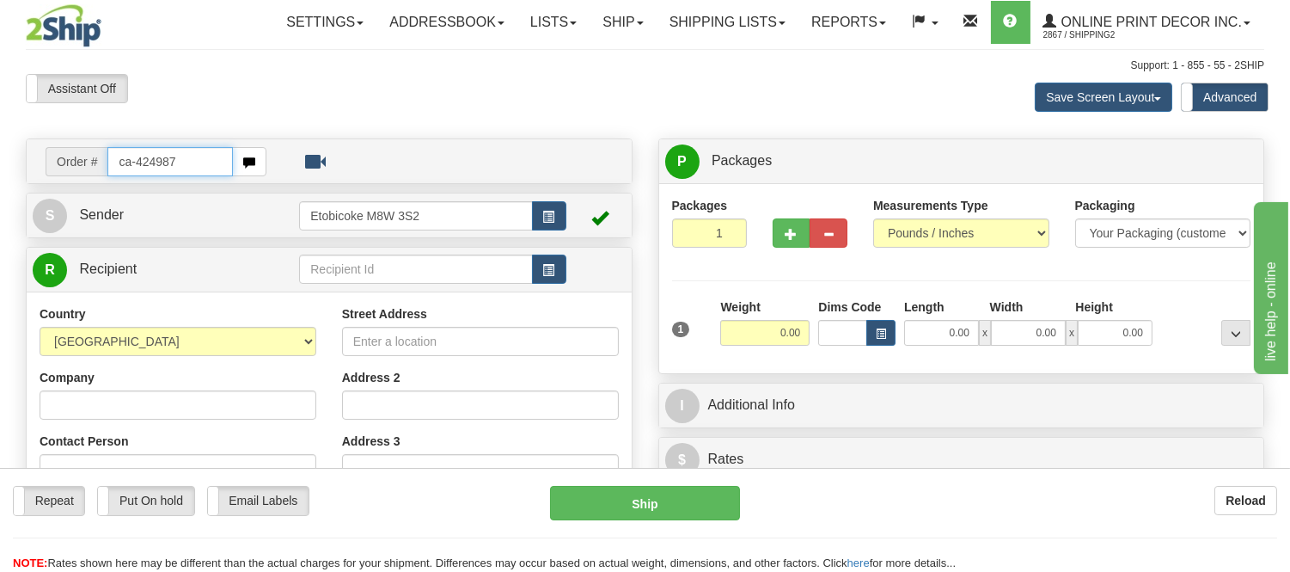
type input "ca-424987"
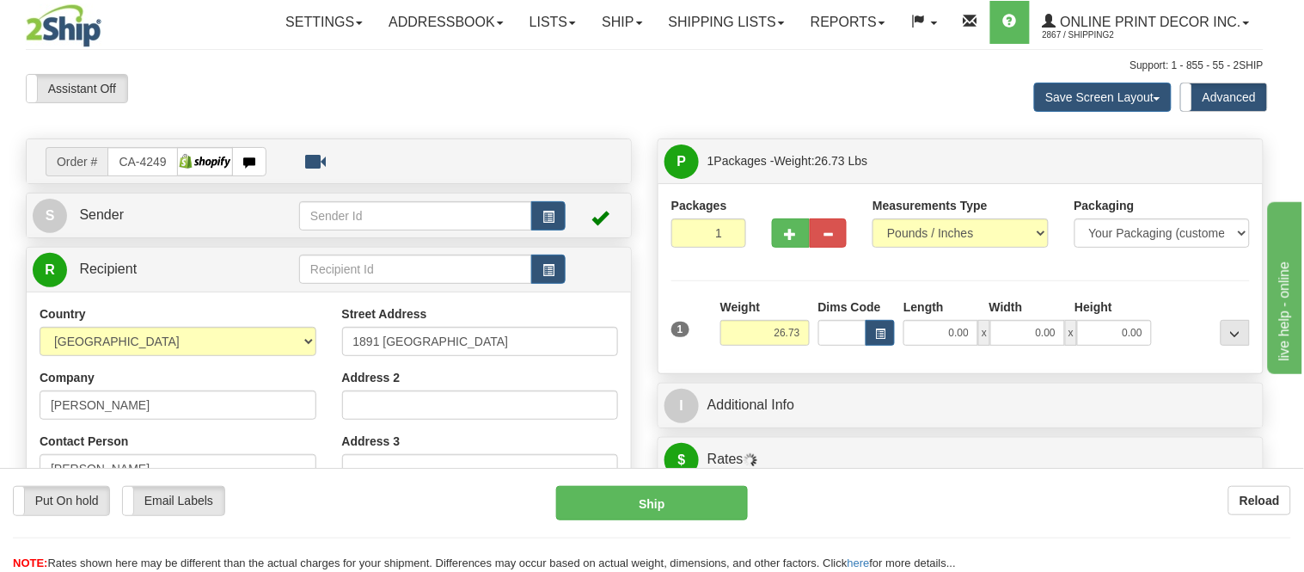
type input "[GEOGRAPHIC_DATA]"
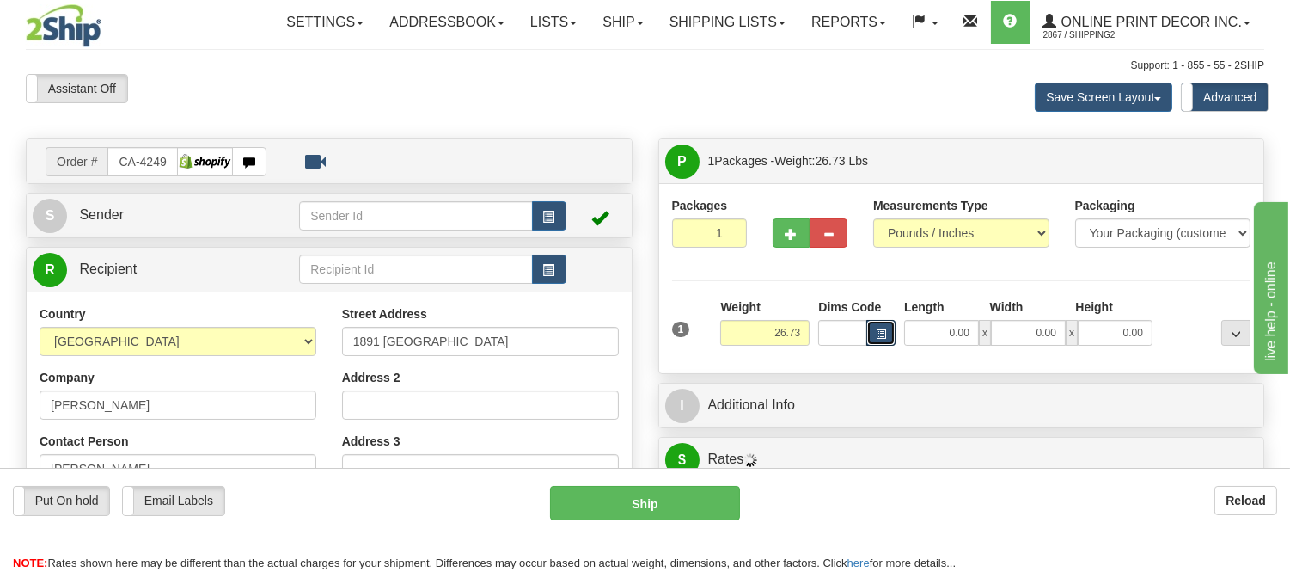
click at [885, 338] on span "button" at bounding box center [881, 333] width 10 height 9
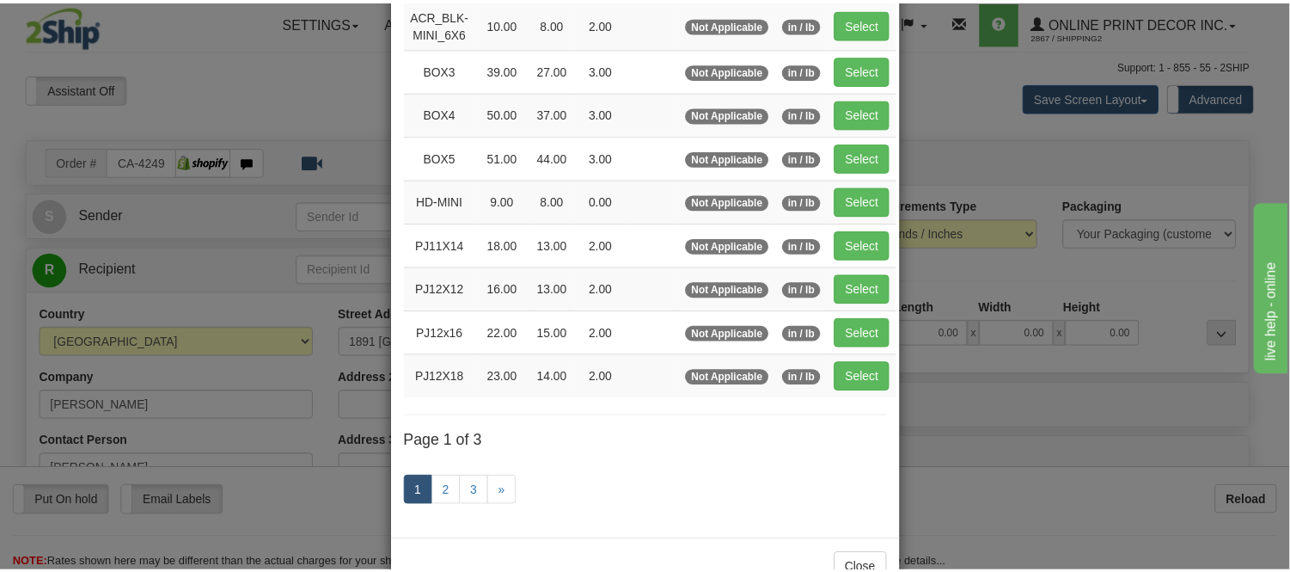
scroll to position [191, 0]
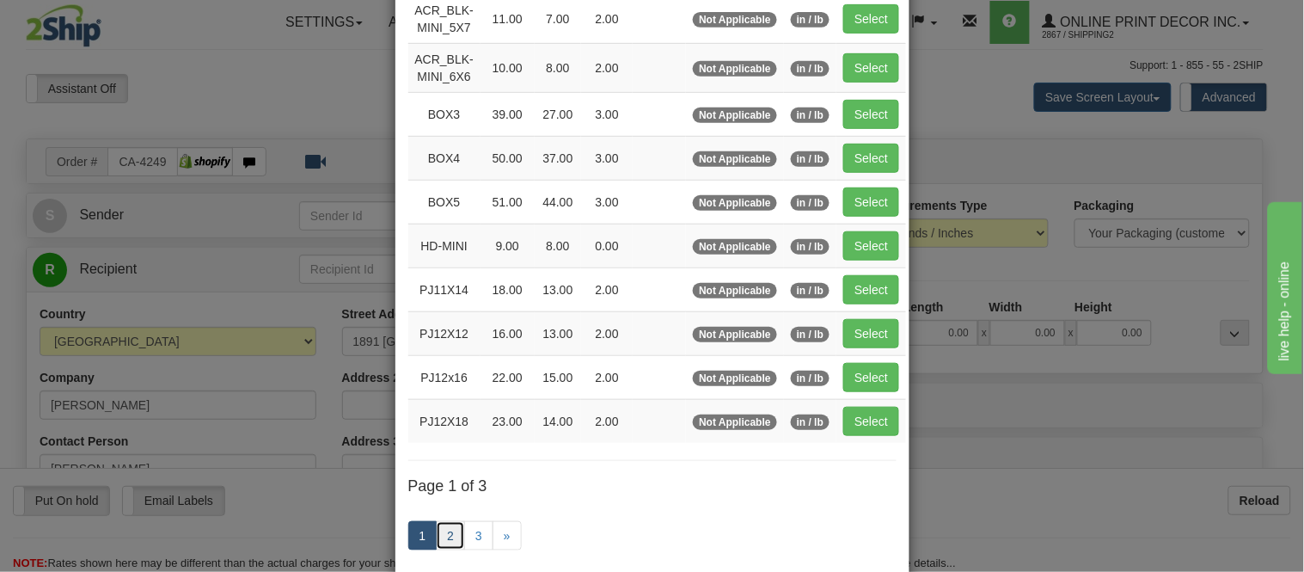
click at [449, 543] on link "2" at bounding box center [450, 535] width 29 height 29
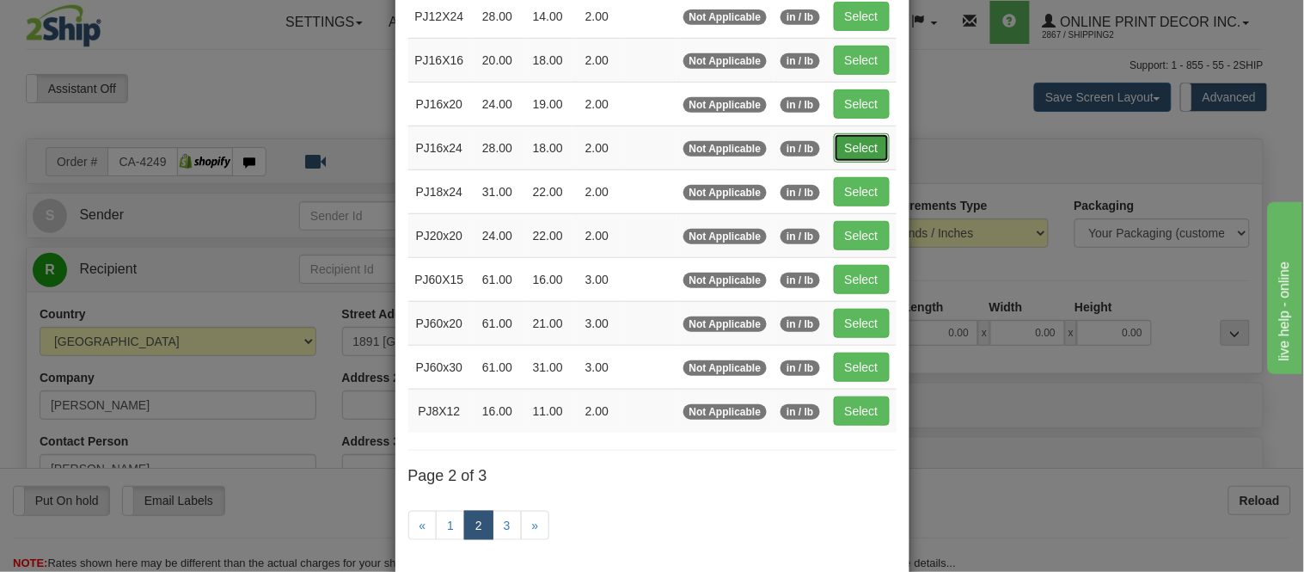
click at [839, 143] on button "Select" at bounding box center [862, 147] width 56 height 29
type input "PJ16x24"
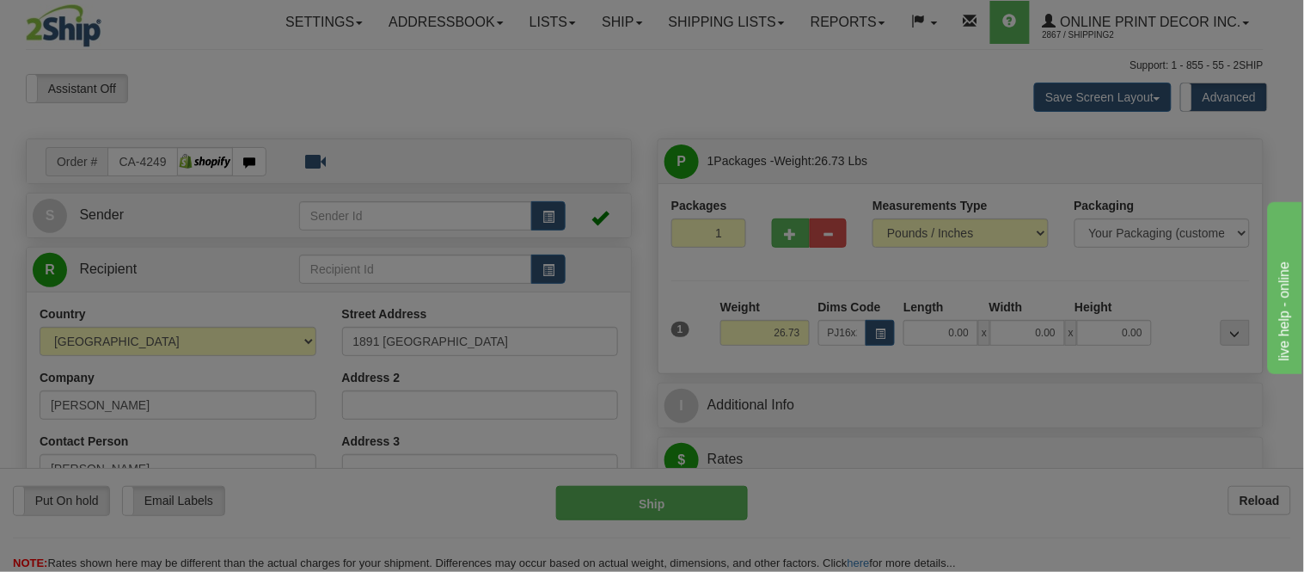
type input "28.00"
type input "18.00"
type input "2.00"
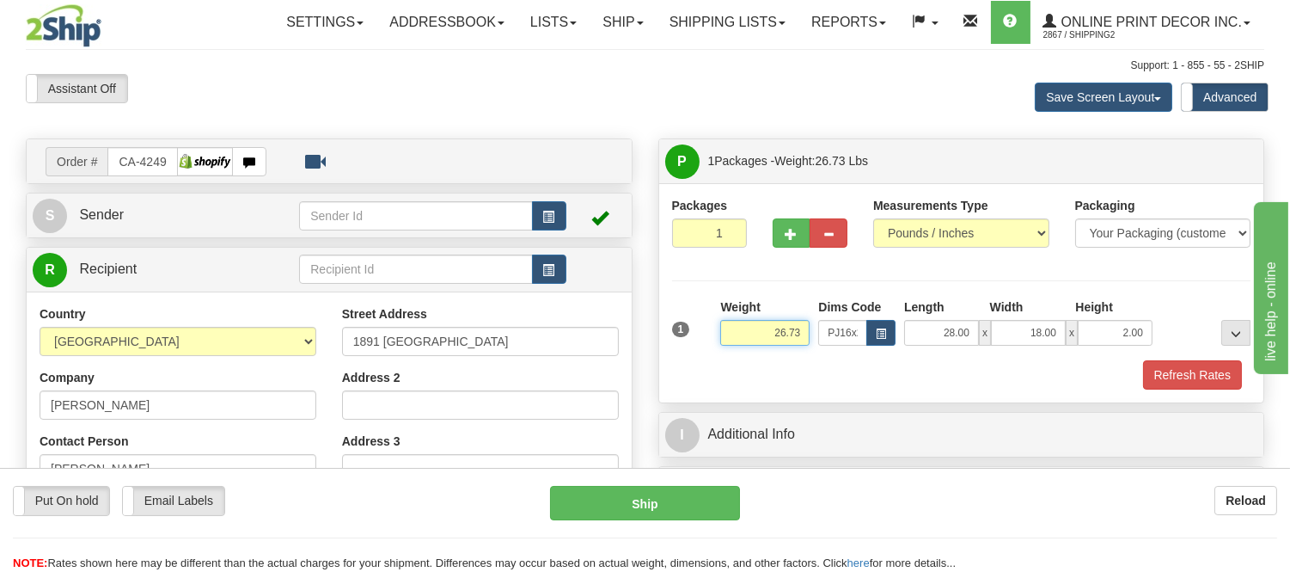
drag, startPoint x: 798, startPoint y: 327, endPoint x: 726, endPoint y: 332, distance: 71.5
click at [726, 332] on input "26.73" at bounding box center [764, 333] width 89 height 26
type input "9.98"
drag, startPoint x: 1144, startPoint y: 340, endPoint x: 1075, endPoint y: 340, distance: 68.8
click at [1075, 340] on div "28.00 x 18.00 x 2.00" at bounding box center [1028, 333] width 248 height 26
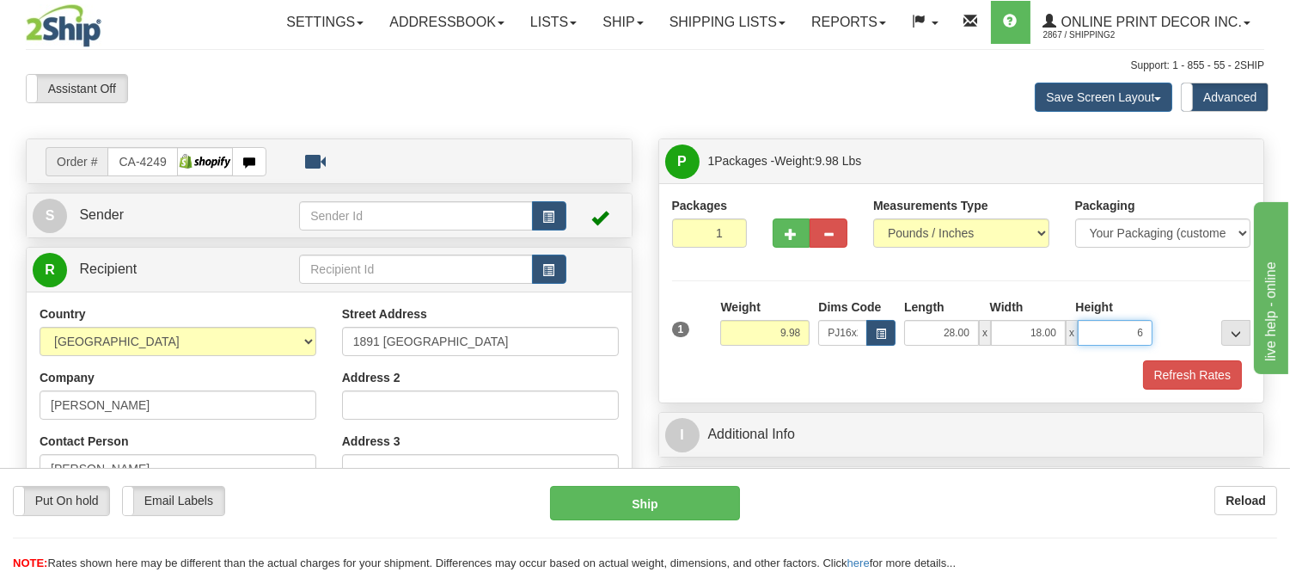
click button "Delete" at bounding box center [0, 0] width 0 height 0
type input "6.00"
click at [797, 229] on button "button" at bounding box center [792, 232] width 38 height 29
radio input "true"
type input "2"
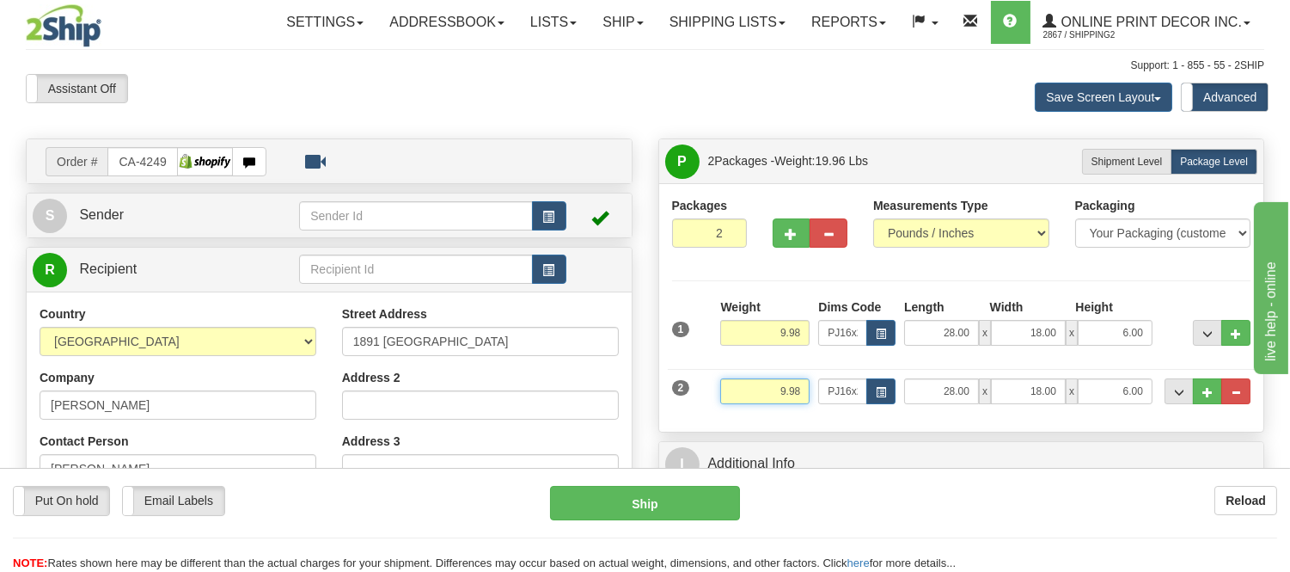
drag, startPoint x: 804, startPoint y: 391, endPoint x: 745, endPoint y: 384, distance: 58.9
click at [745, 384] on input "9.98" at bounding box center [764, 391] width 89 height 26
type input "5.98"
click at [1144, 390] on input "6.00" at bounding box center [1115, 391] width 75 height 26
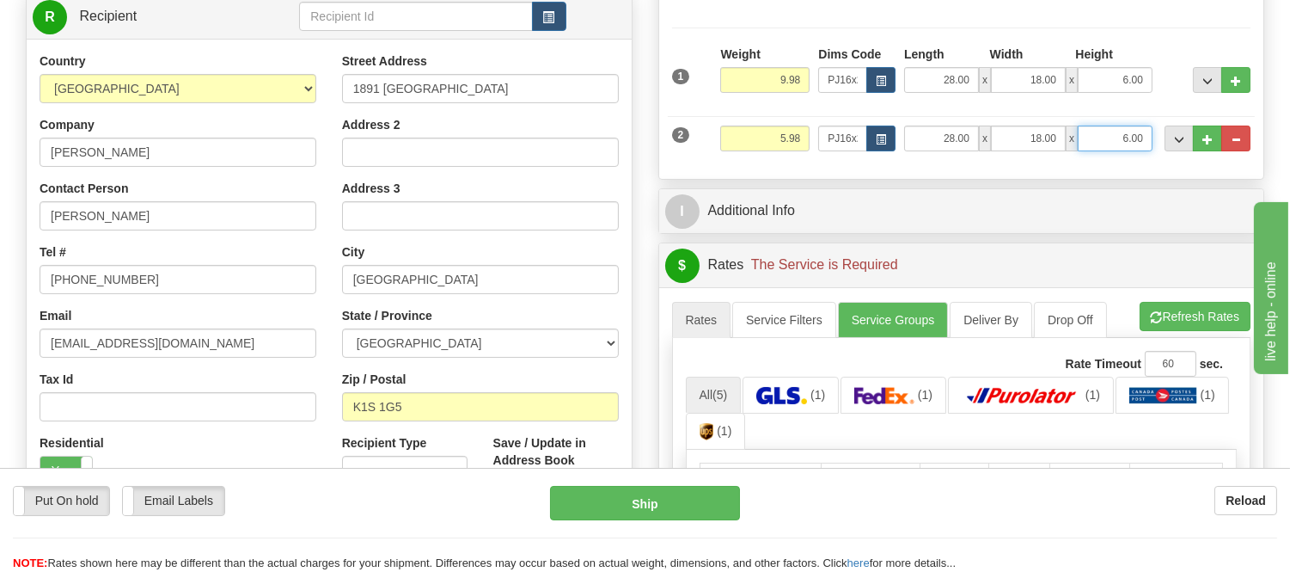
scroll to position [286, 0]
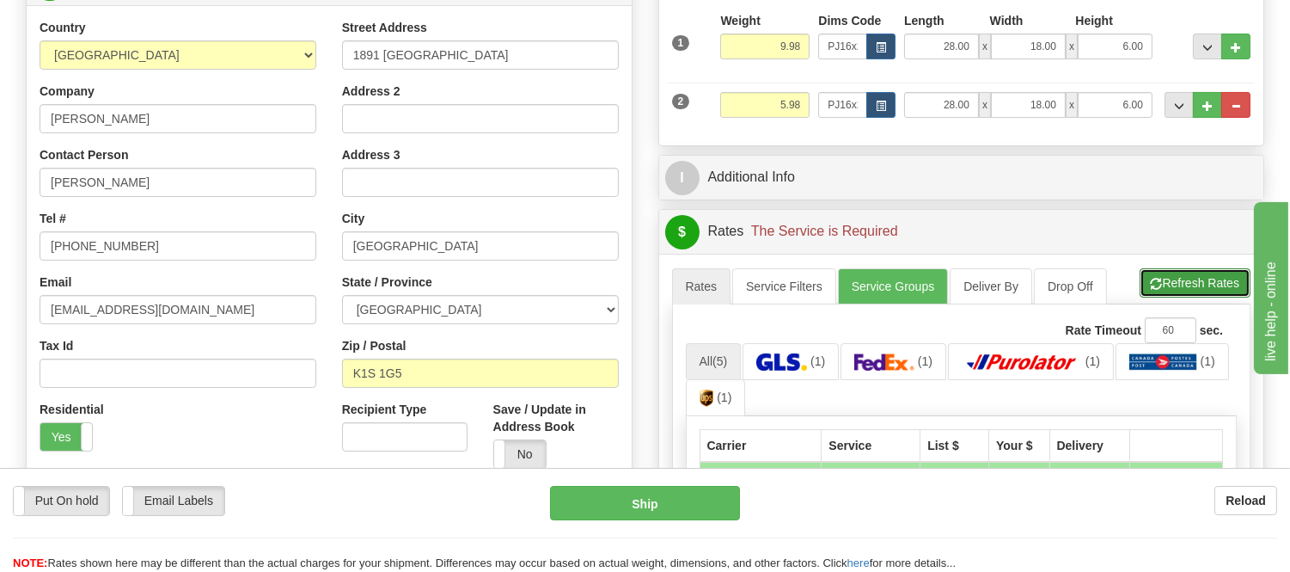
click at [1163, 284] on button "Refresh Rates" at bounding box center [1195, 282] width 111 height 29
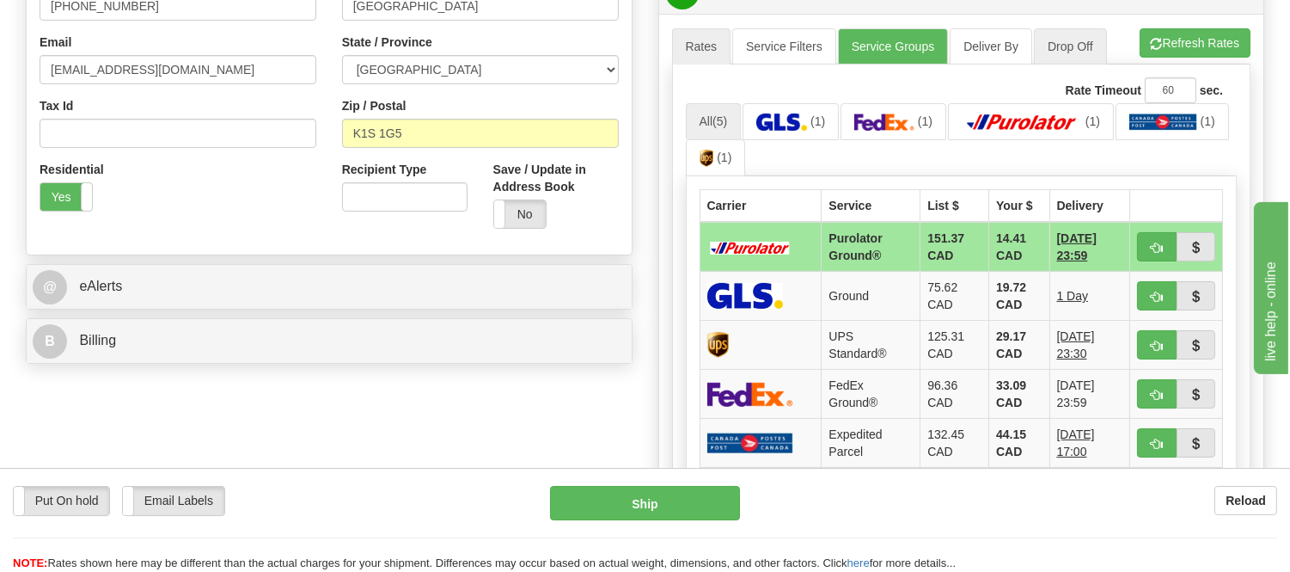
scroll to position [572, 0]
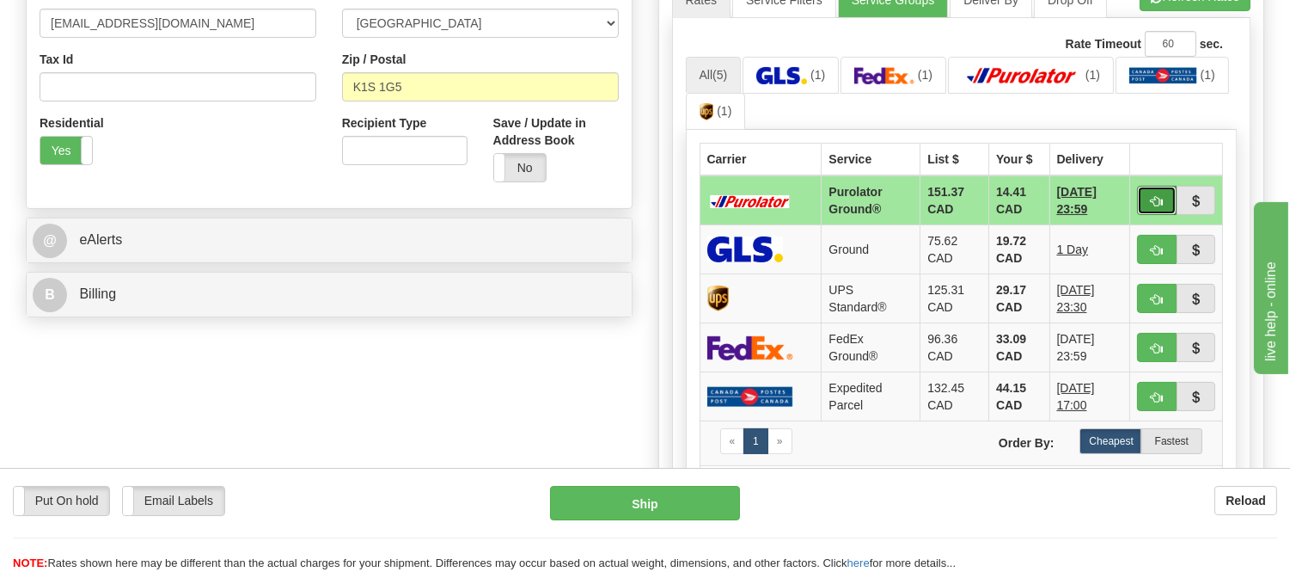
click at [1153, 200] on span "button" at bounding box center [1157, 201] width 12 height 11
type input "260"
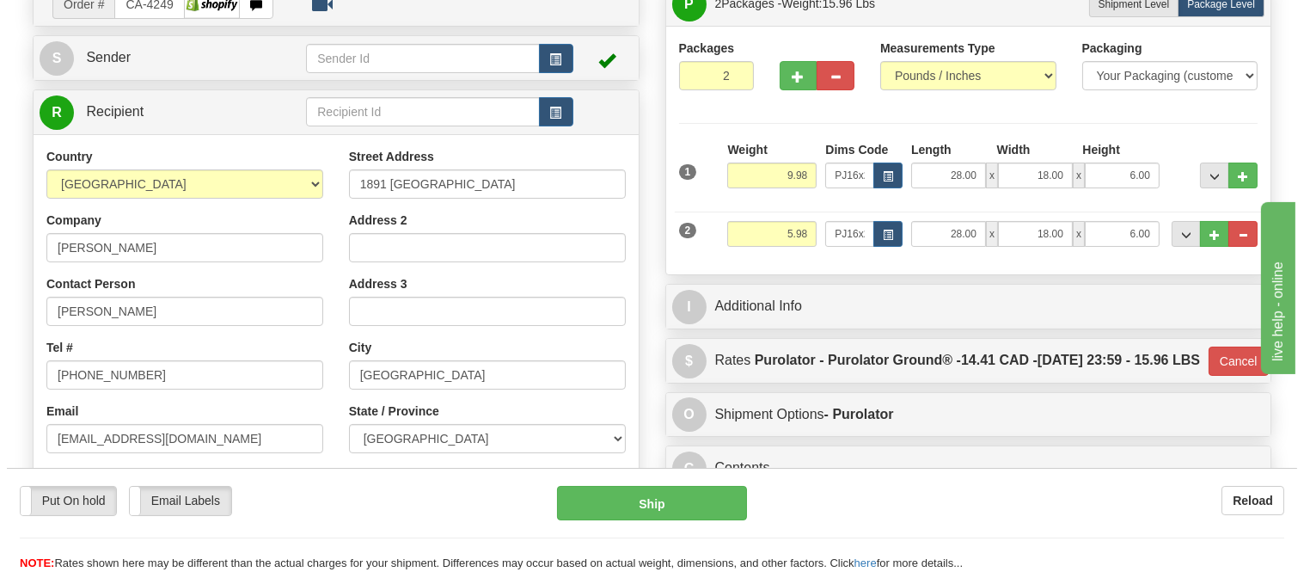
scroll to position [191, 0]
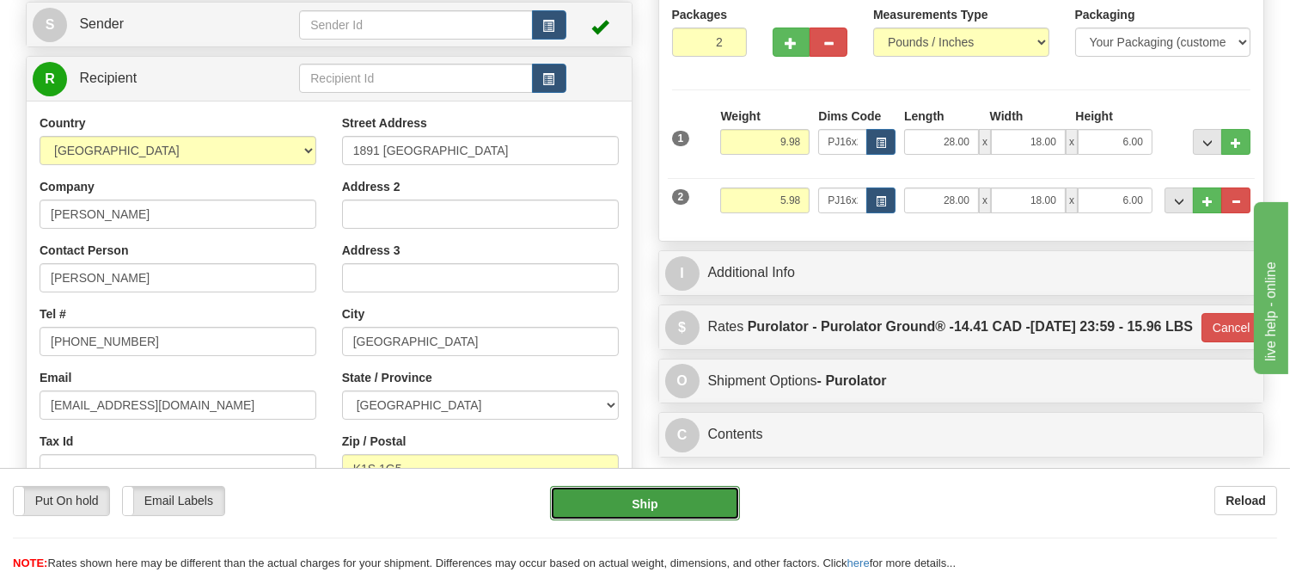
click at [688, 511] on button "Ship" at bounding box center [644, 503] width 189 height 34
